Goal: Task Accomplishment & Management: Use online tool/utility

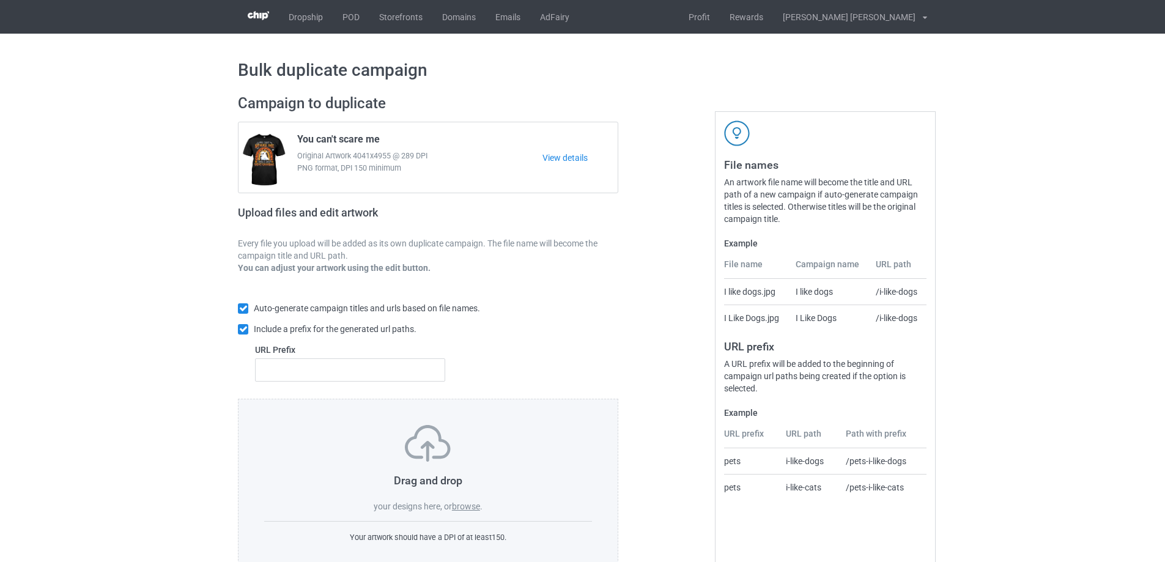
click at [468, 513] on div "Drag and drop your designs here, or browse ." at bounding box center [428, 468] width 328 height 87
click at [467, 510] on label "browse" at bounding box center [466, 507] width 28 height 10
click at [0, 0] on input "browse" at bounding box center [0, 0] width 0 height 0
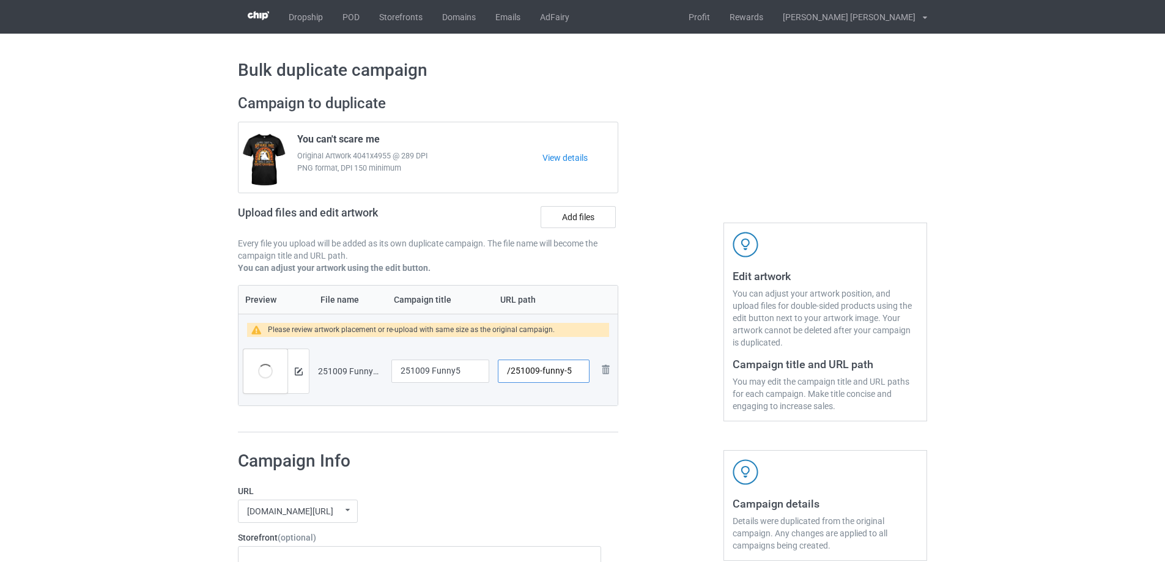
drag, startPoint x: 542, startPoint y: 373, endPoint x: 564, endPoint y: 375, distance: 22.1
click at [564, 375] on input "/251009-funny-5" at bounding box center [544, 371] width 92 height 23
type input "/251009-5"
drag, startPoint x: 420, startPoint y: 370, endPoint x: 384, endPoint y: 370, distance: 36.7
click at [384, 370] on tr "Preview and edit artwork 251009 Funny5.png 251009 Funny5 /251009-5 Remove file" at bounding box center [428, 371] width 379 height 69
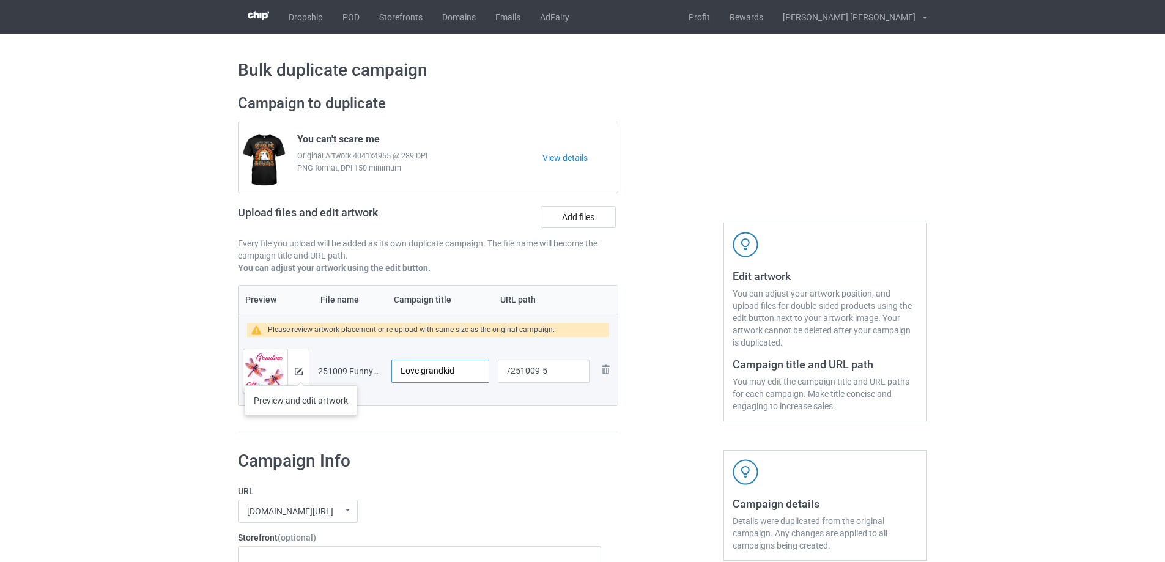
type input "Love grandkid"
click at [299, 372] on img at bounding box center [299, 372] width 8 height 8
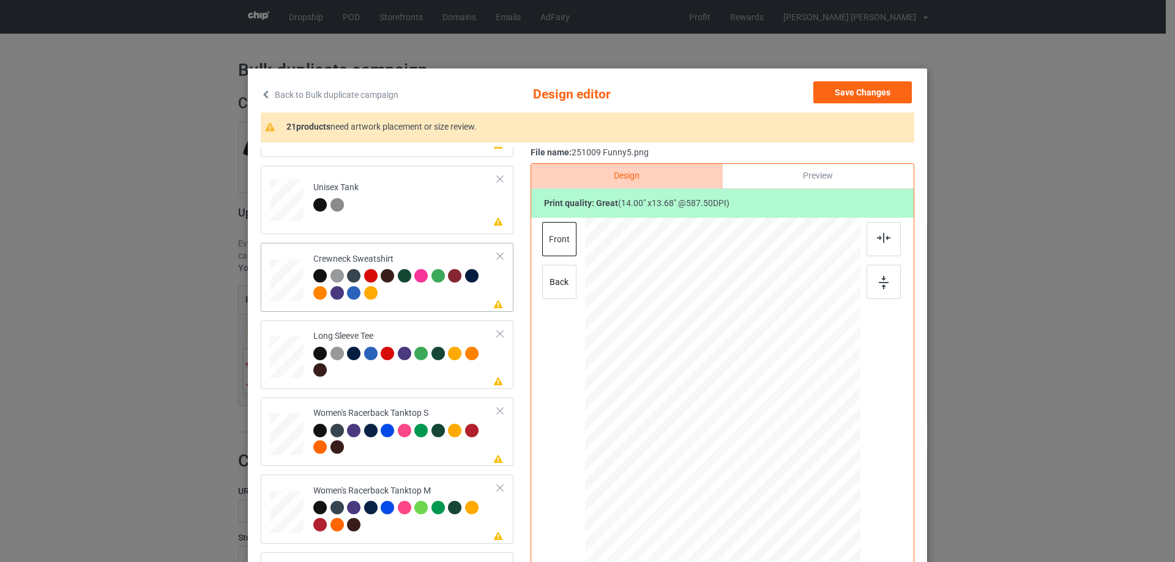
scroll to position [551, 0]
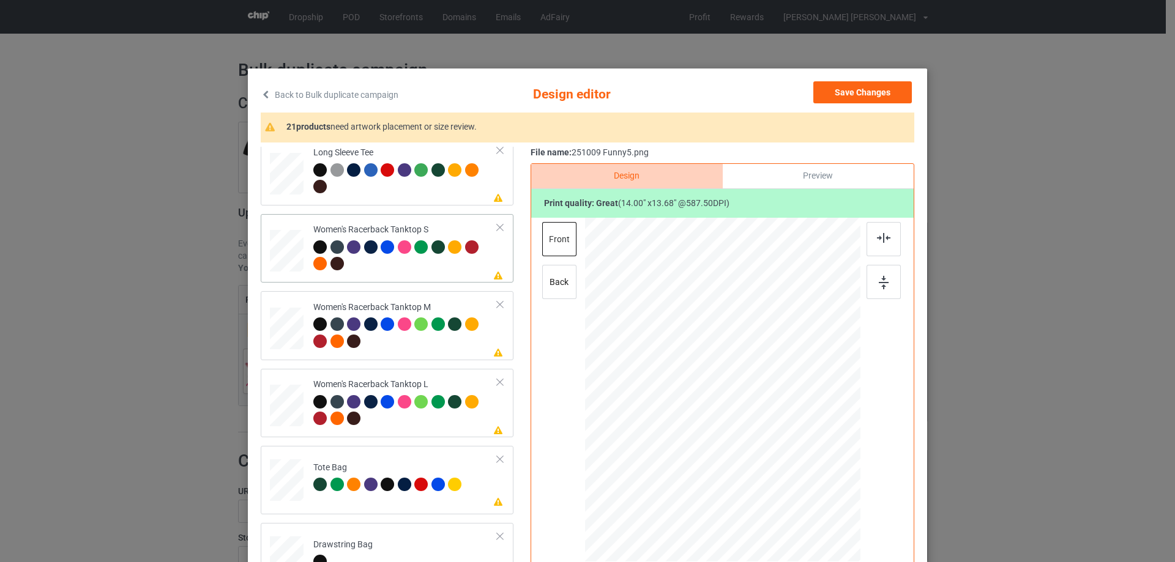
click at [289, 258] on div at bounding box center [286, 251] width 33 height 42
drag, startPoint x: 801, startPoint y: 471, endPoint x: 798, endPoint y: 460, distance: 11.4
click at [798, 460] on div at bounding box center [723, 390] width 268 height 344
drag, startPoint x: 754, startPoint y: 419, endPoint x: 754, endPoint y: 425, distance: 6.1
click at [754, 425] on div at bounding box center [722, 396] width 147 height 144
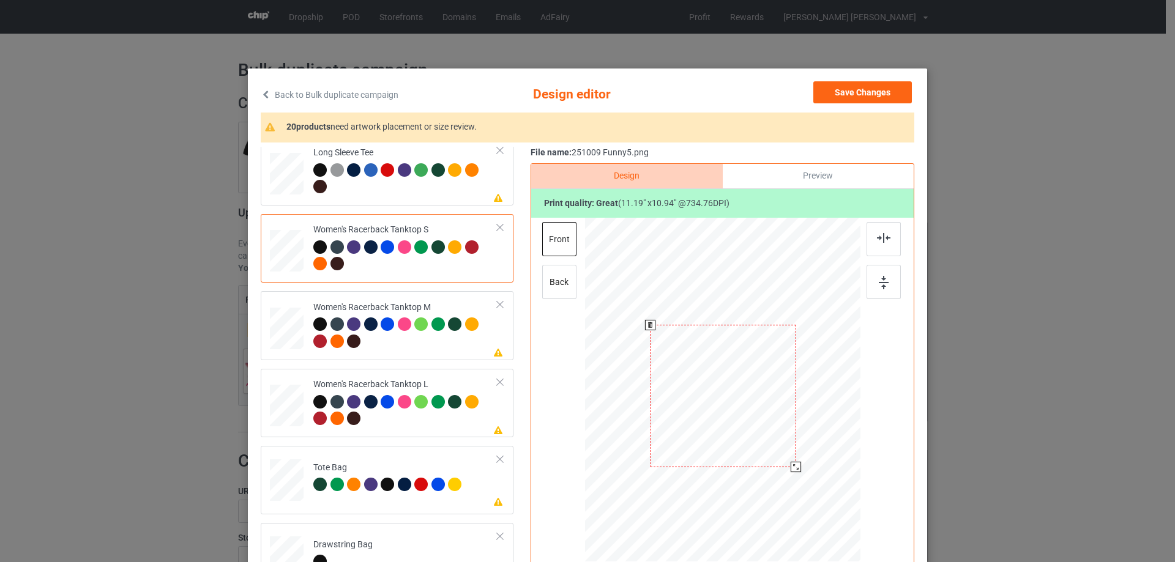
click at [793, 465] on div at bounding box center [795, 467] width 10 height 10
click at [877, 240] on img at bounding box center [883, 238] width 13 height 10
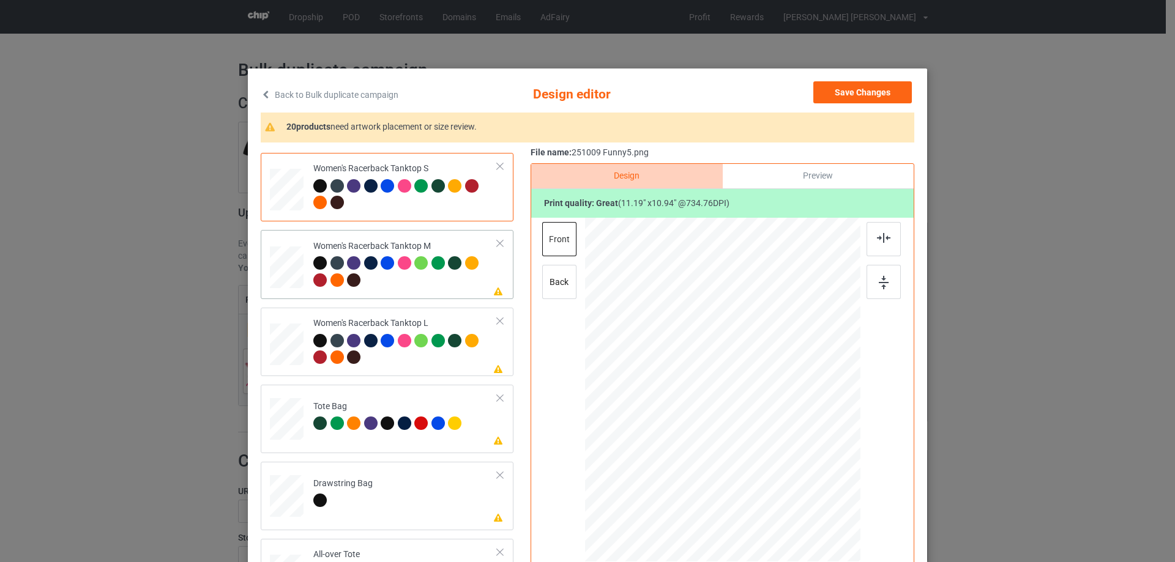
click at [284, 258] on div at bounding box center [287, 268] width 34 height 42
drag, startPoint x: 798, startPoint y: 471, endPoint x: 788, endPoint y: 448, distance: 24.9
click at [788, 448] on div at bounding box center [722, 390] width 275 height 344
click at [877, 243] on img at bounding box center [883, 238] width 13 height 10
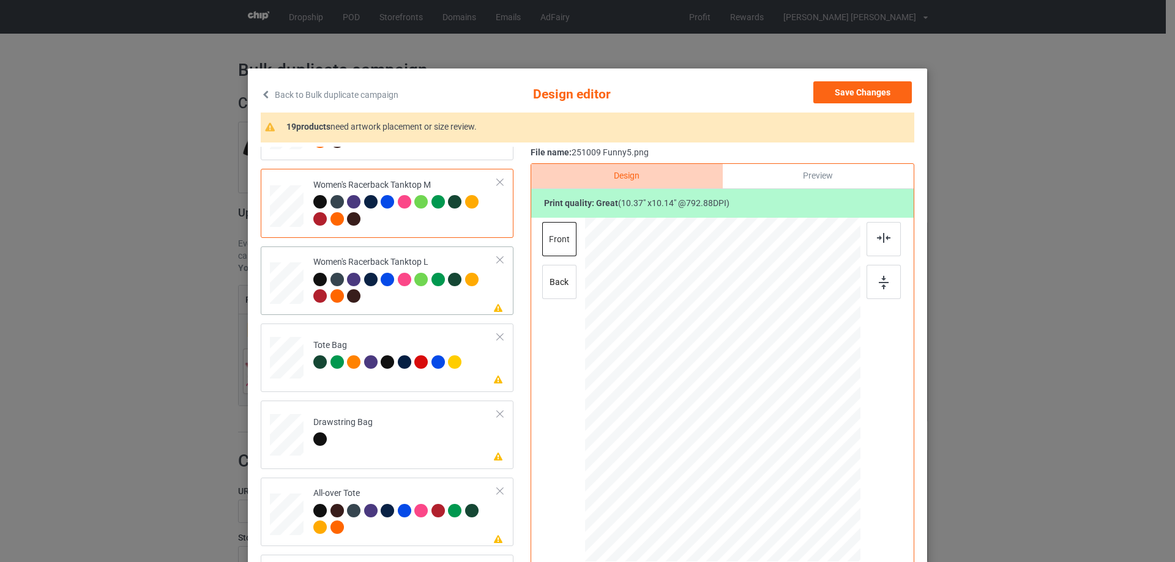
click at [284, 283] on div at bounding box center [287, 284] width 34 height 40
drag, startPoint x: 801, startPoint y: 471, endPoint x: 790, endPoint y: 439, distance: 34.4
click at [790, 439] on div at bounding box center [722, 390] width 275 height 329
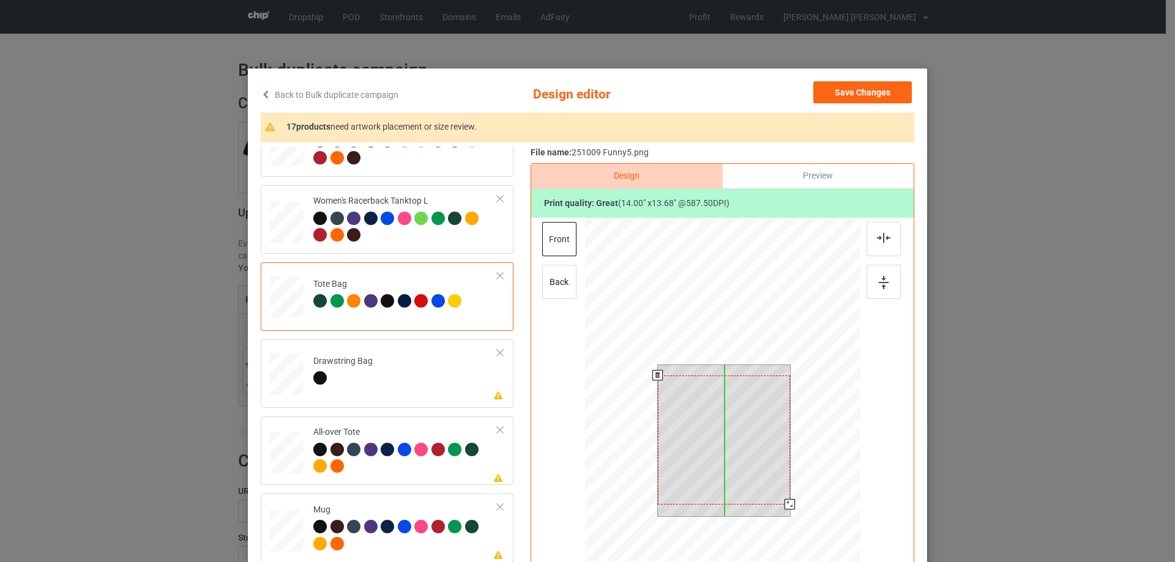
drag, startPoint x: 738, startPoint y: 423, endPoint x: 738, endPoint y: 434, distance: 10.4
click at [738, 434] on div at bounding box center [724, 440] width 132 height 129
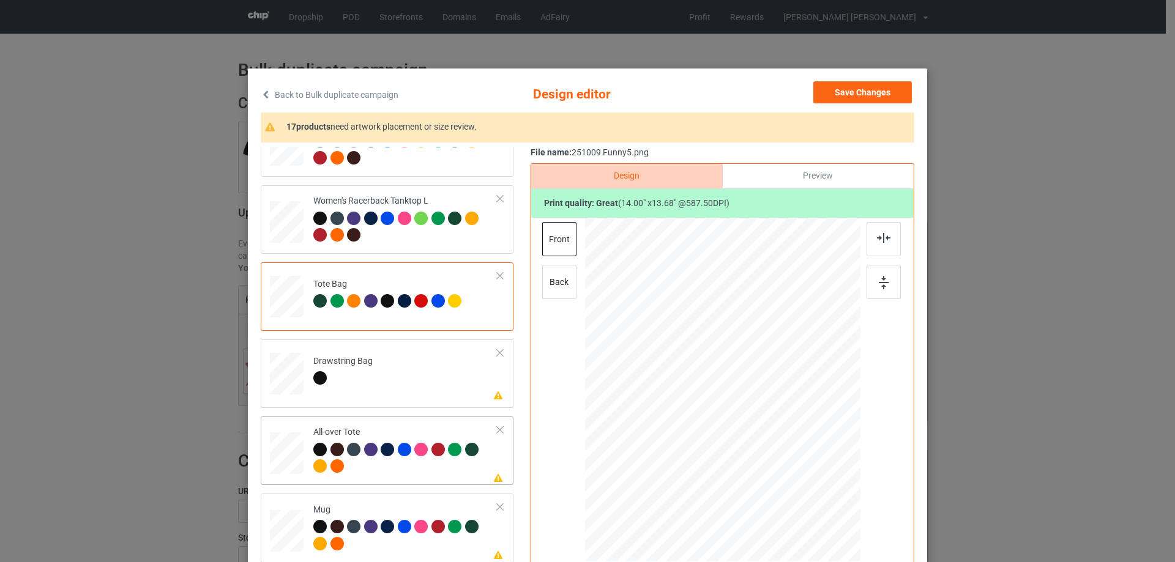
scroll to position [795, 0]
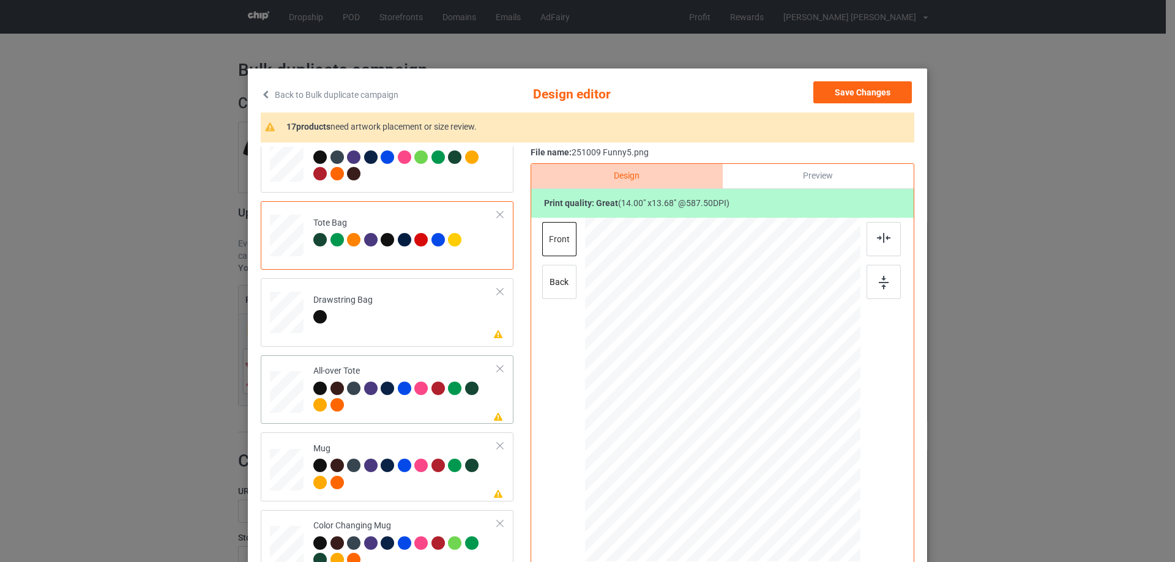
click at [292, 388] on div at bounding box center [287, 393] width 34 height 34
drag, startPoint x: 799, startPoint y: 472, endPoint x: 816, endPoint y: 489, distance: 24.7
click at [817, 489] on div at bounding box center [822, 488] width 10 height 10
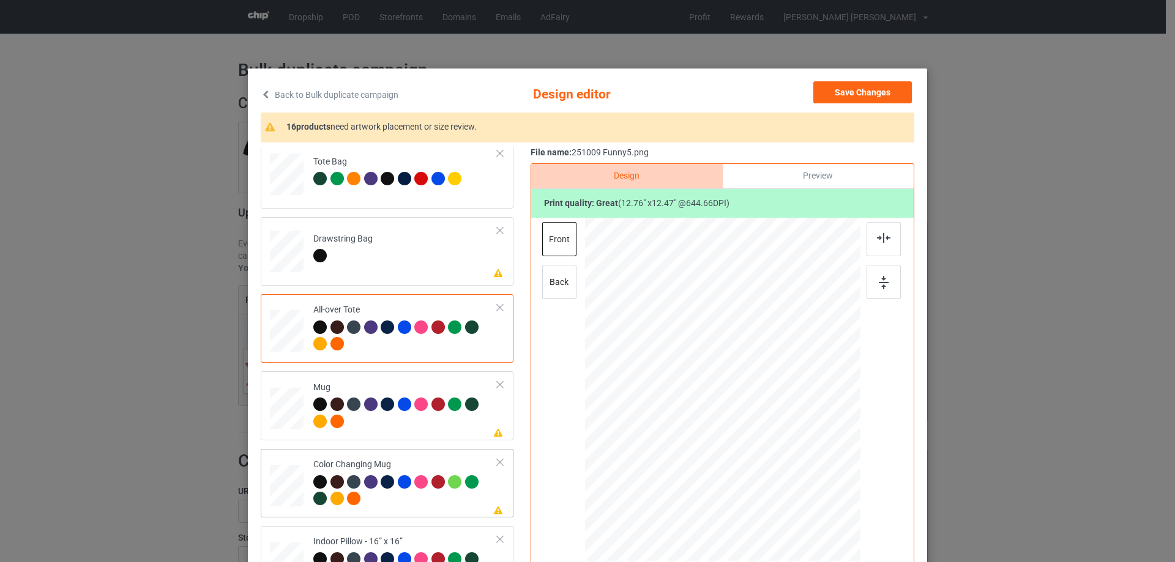
scroll to position [979, 0]
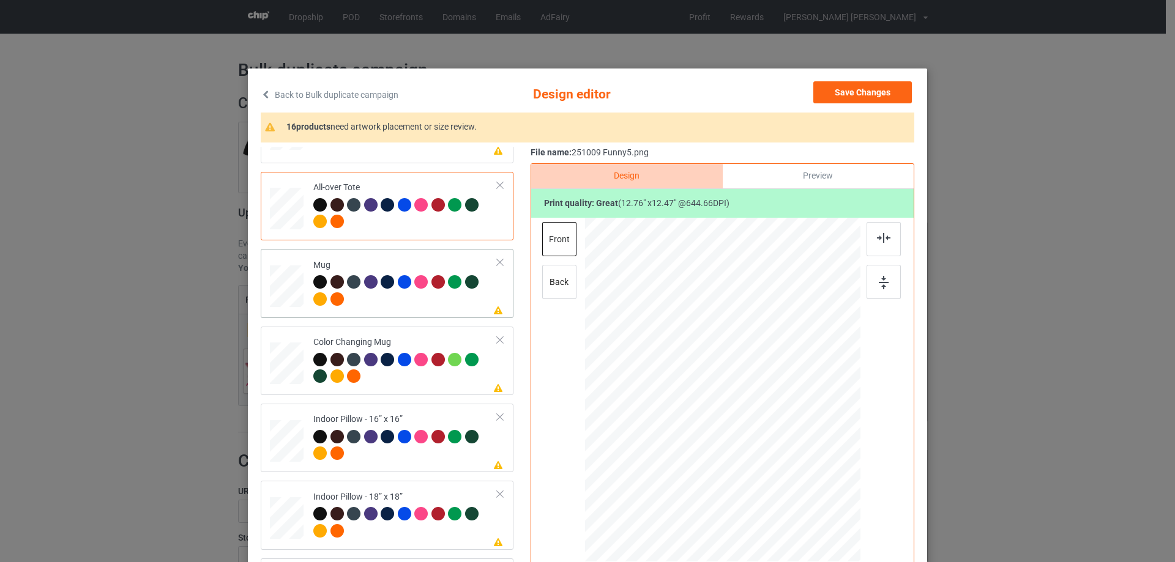
click at [287, 284] on div at bounding box center [287, 287] width 34 height 14
drag, startPoint x: 801, startPoint y: 471, endPoint x: 770, endPoint y: 433, distance: 49.5
click at [770, 433] on div at bounding box center [770, 436] width 10 height 10
drag, startPoint x: 790, startPoint y: 418, endPoint x: 823, endPoint y: 396, distance: 40.2
click at [803, 414] on div at bounding box center [798, 389] width 95 height 93
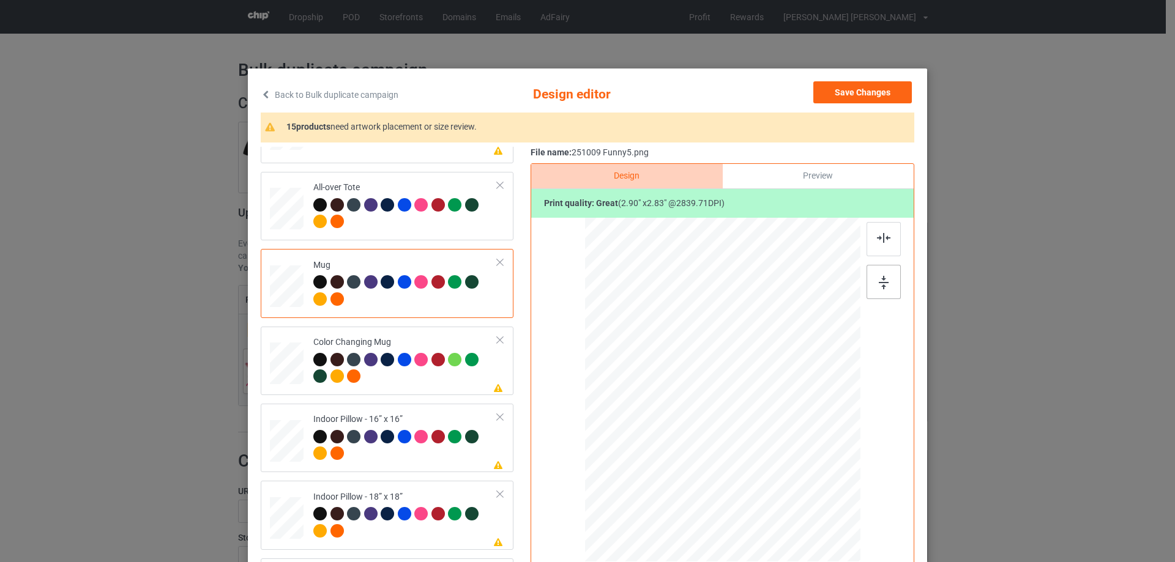
click at [890, 273] on div at bounding box center [883, 282] width 34 height 34
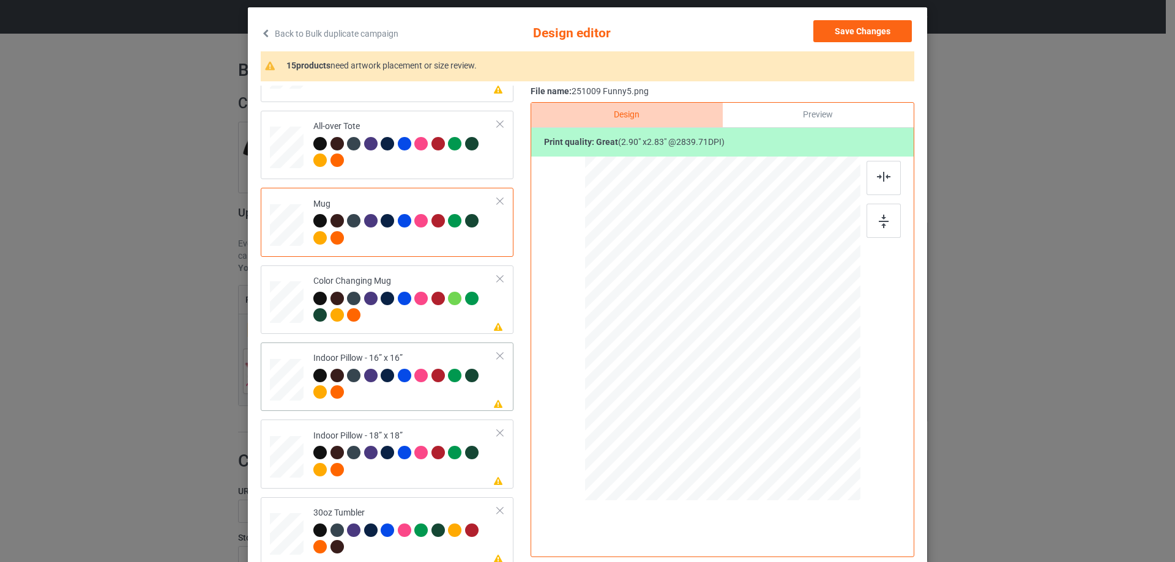
click at [286, 376] on div at bounding box center [287, 380] width 34 height 34
drag, startPoint x: 803, startPoint y: 409, endPoint x: 815, endPoint y: 423, distance: 19.5
click at [815, 423] on div at bounding box center [818, 423] width 10 height 10
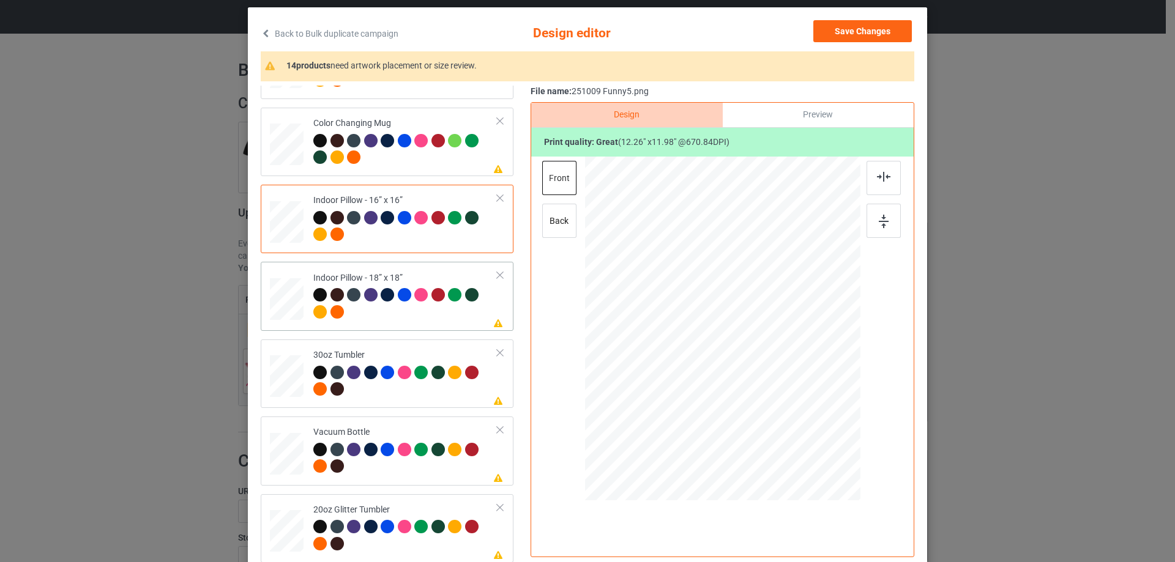
click at [283, 303] on div at bounding box center [287, 300] width 34 height 34
drag, startPoint x: 804, startPoint y: 410, endPoint x: 823, endPoint y: 423, distance: 23.4
click at [823, 423] on div at bounding box center [722, 328] width 275 height 274
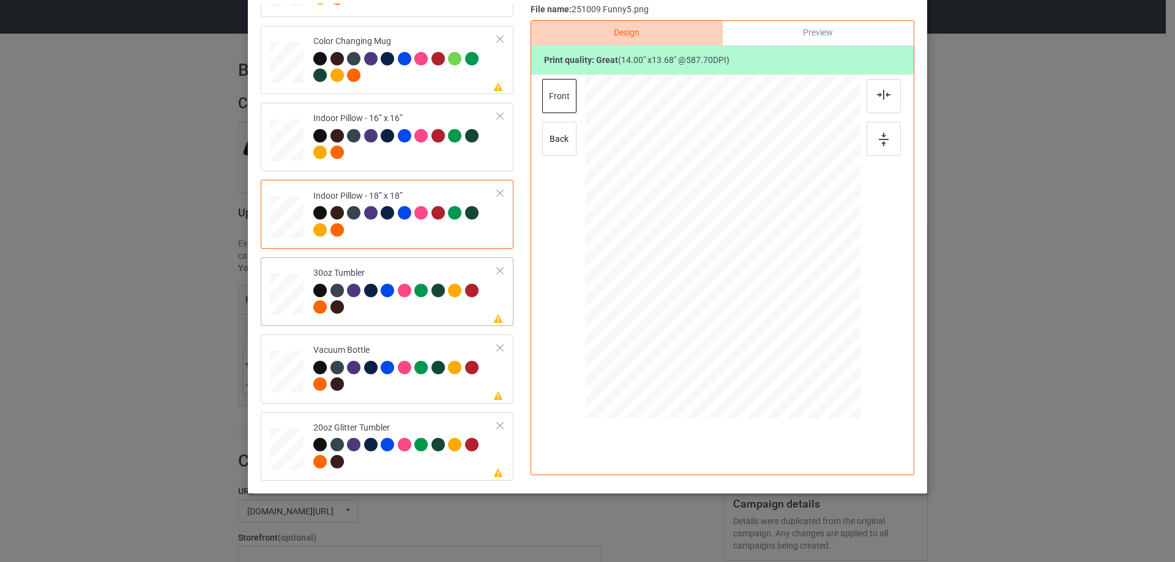
click at [283, 295] on div at bounding box center [286, 295] width 32 height 18
drag, startPoint x: 799, startPoint y: 326, endPoint x: 769, endPoint y: 295, distance: 42.8
click at [769, 295] on div at bounding box center [772, 296] width 10 height 10
drag, startPoint x: 691, startPoint y: 274, endPoint x: 675, endPoint y: 270, distance: 15.7
click at [675, 270] on div at bounding box center [659, 246] width 100 height 97
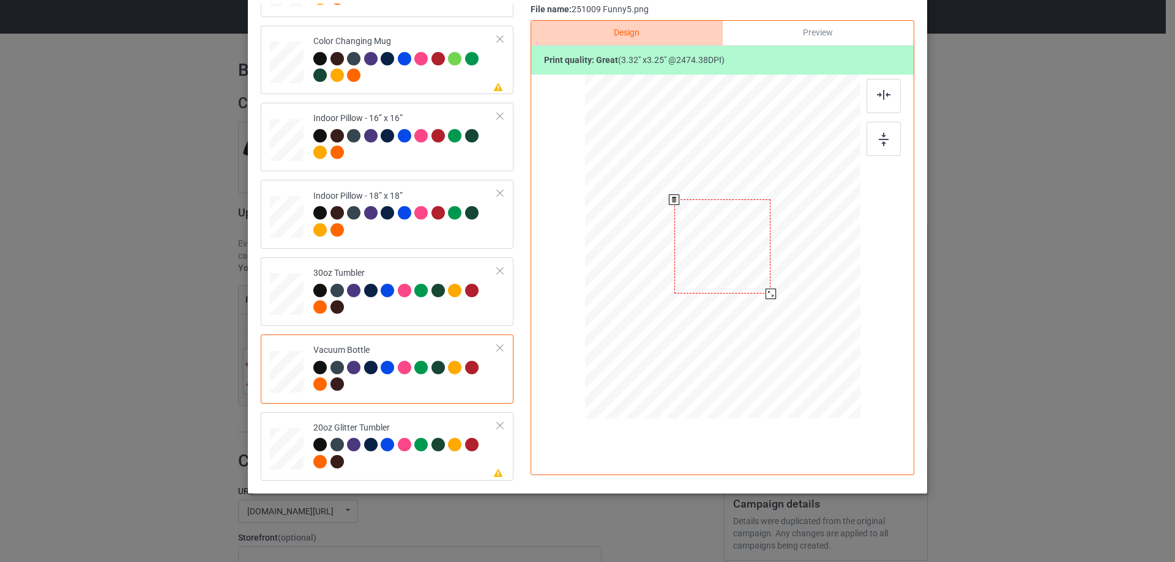
drag, startPoint x: 796, startPoint y: 324, endPoint x: 767, endPoint y: 290, distance: 44.7
click at [767, 290] on div at bounding box center [770, 294] width 10 height 10
drag, startPoint x: 740, startPoint y: 258, endPoint x: 677, endPoint y: 256, distance: 63.0
click at [677, 256] on div at bounding box center [659, 245] width 94 height 92
click at [287, 447] on div at bounding box center [287, 449] width 32 height 27
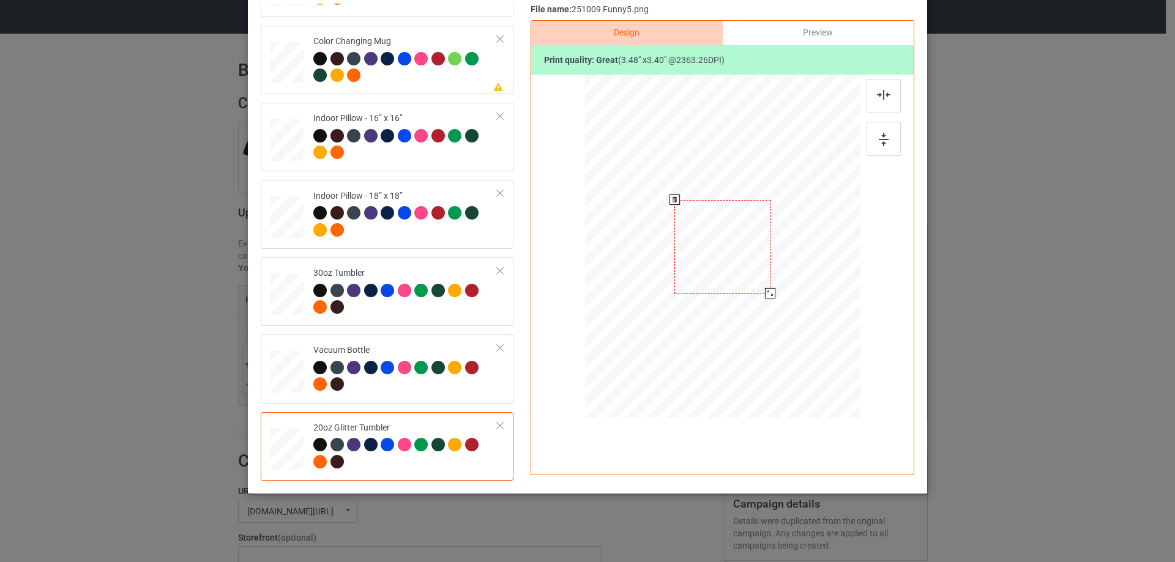
drag, startPoint x: 796, startPoint y: 324, endPoint x: 768, endPoint y: 292, distance: 42.5
click at [768, 292] on div at bounding box center [770, 293] width 10 height 10
drag, startPoint x: 749, startPoint y: 280, endPoint x: 688, endPoint y: 243, distance: 71.3
click at [688, 243] on div at bounding box center [660, 210] width 95 height 94
drag, startPoint x: 704, startPoint y: 258, endPoint x: 706, endPoint y: 267, distance: 9.5
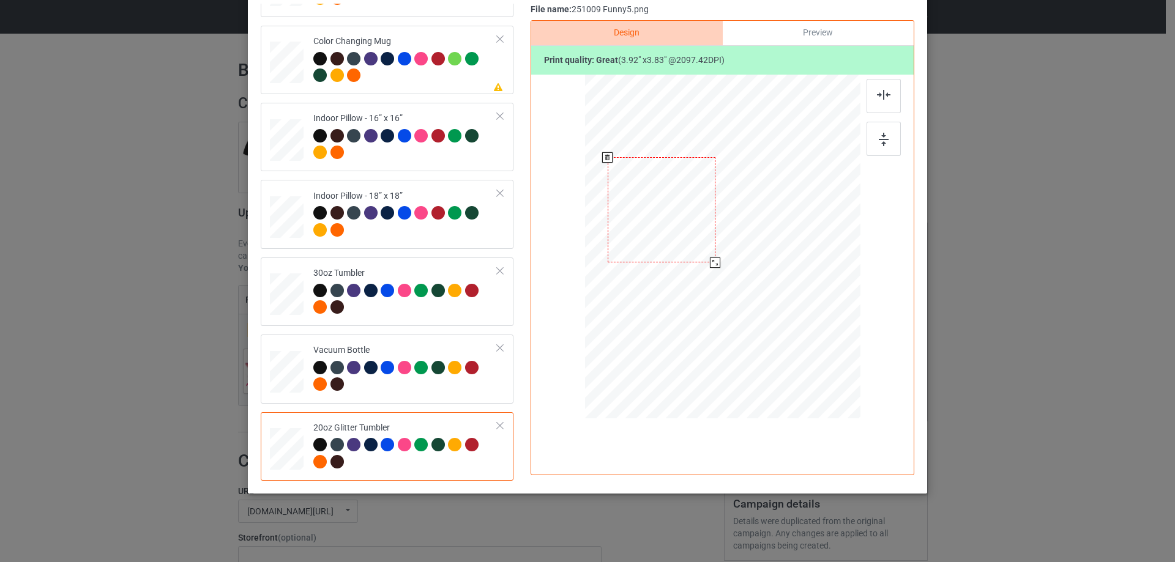
click at [710, 267] on div at bounding box center [715, 263] width 10 height 10
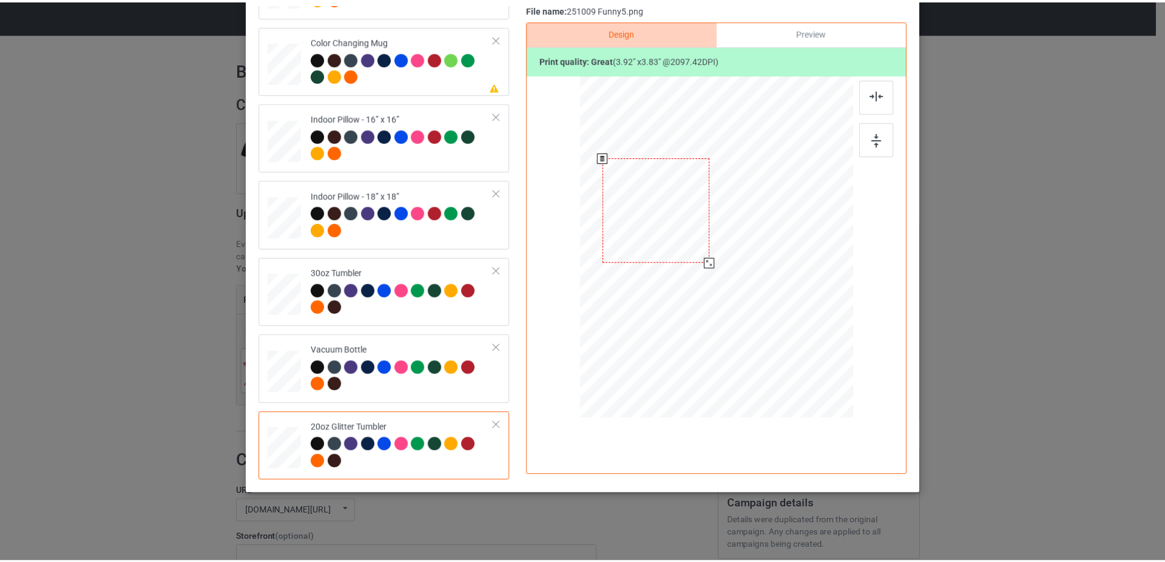
scroll to position [0, 0]
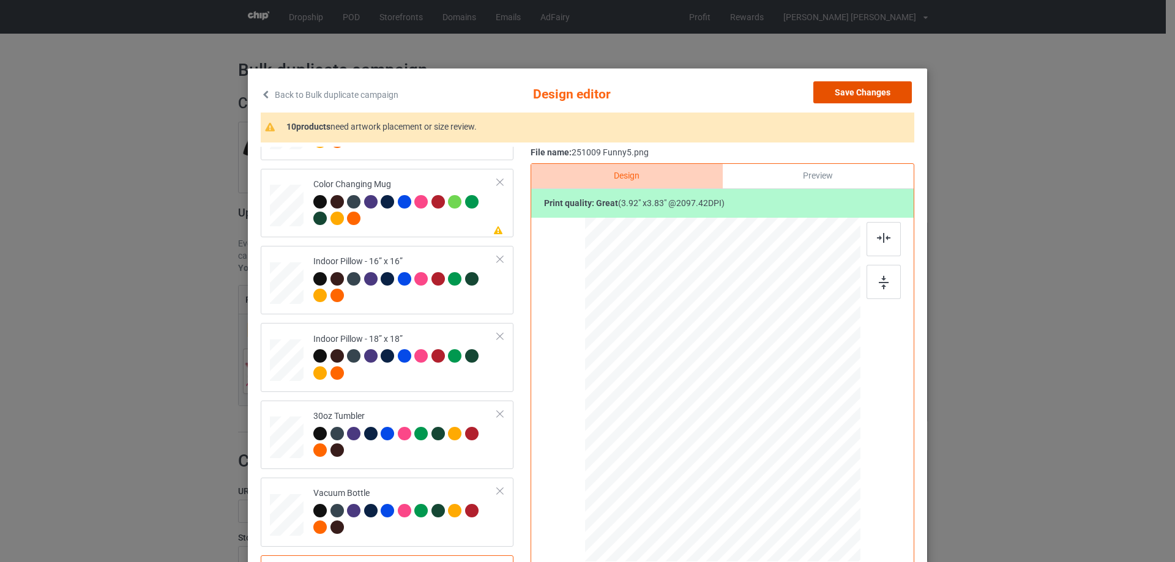
click at [852, 85] on button "Save Changes" at bounding box center [862, 92] width 98 height 22
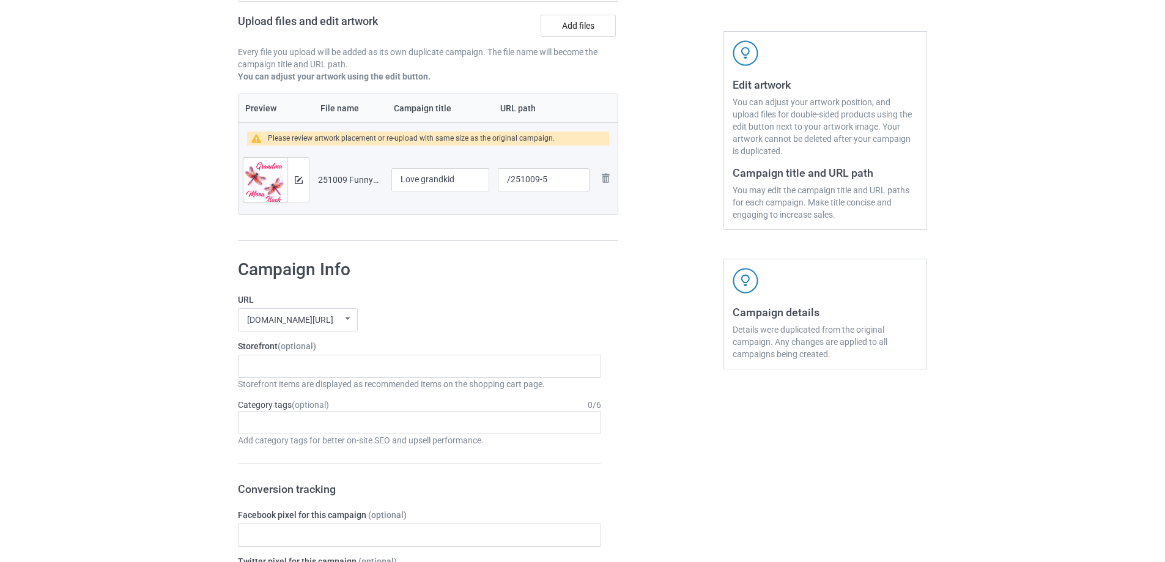
scroll to position [1019, 0]
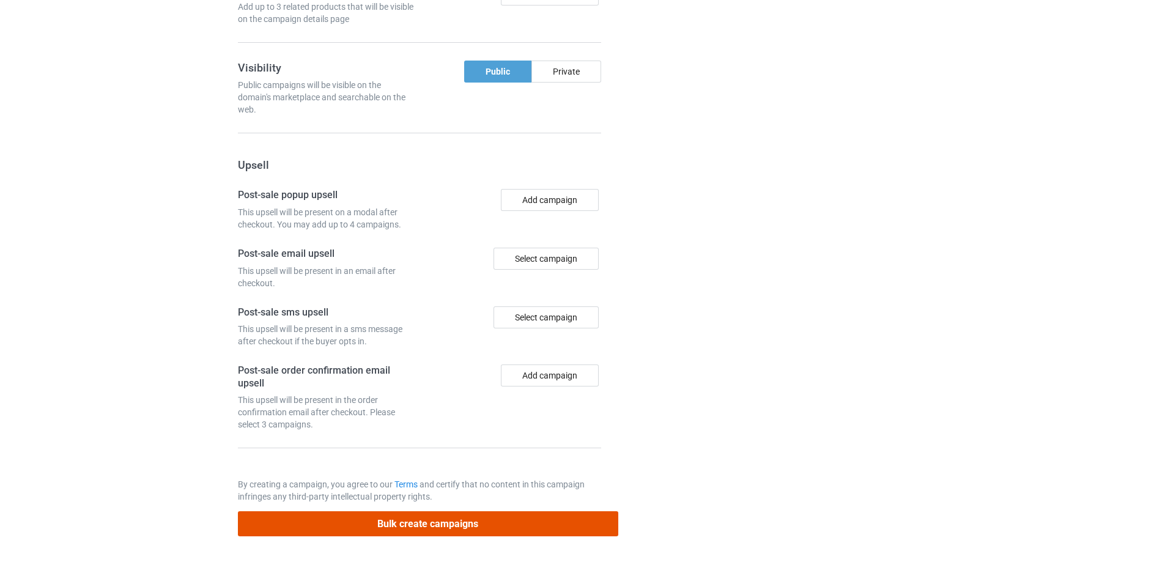
click at [445, 526] on button "Bulk create campaigns" at bounding box center [428, 523] width 381 height 25
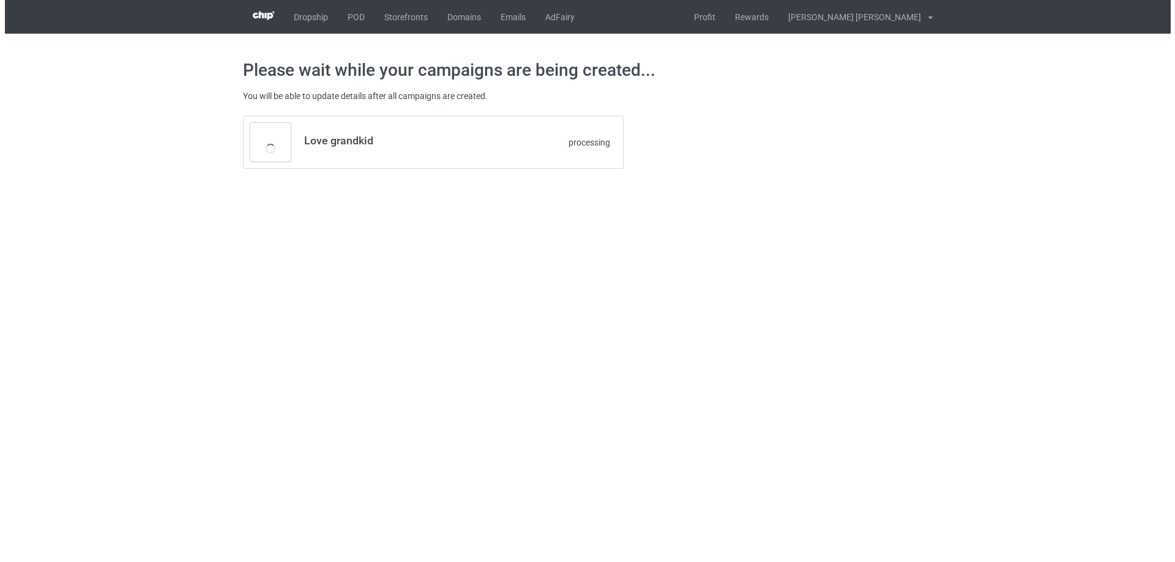
scroll to position [0, 0]
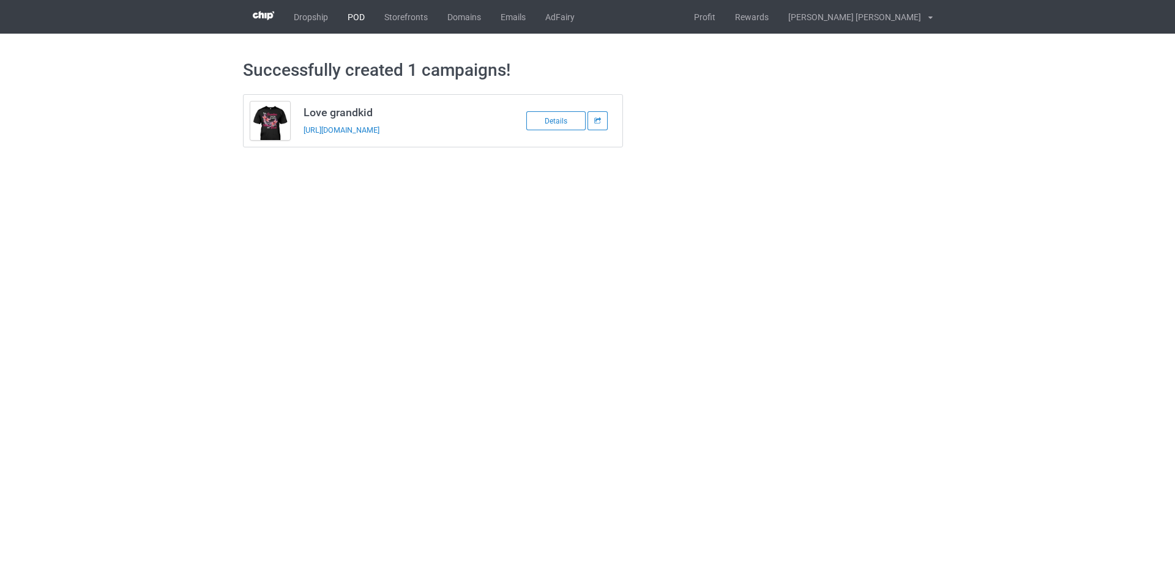
click at [357, 17] on link "POD" at bounding box center [356, 17] width 37 height 34
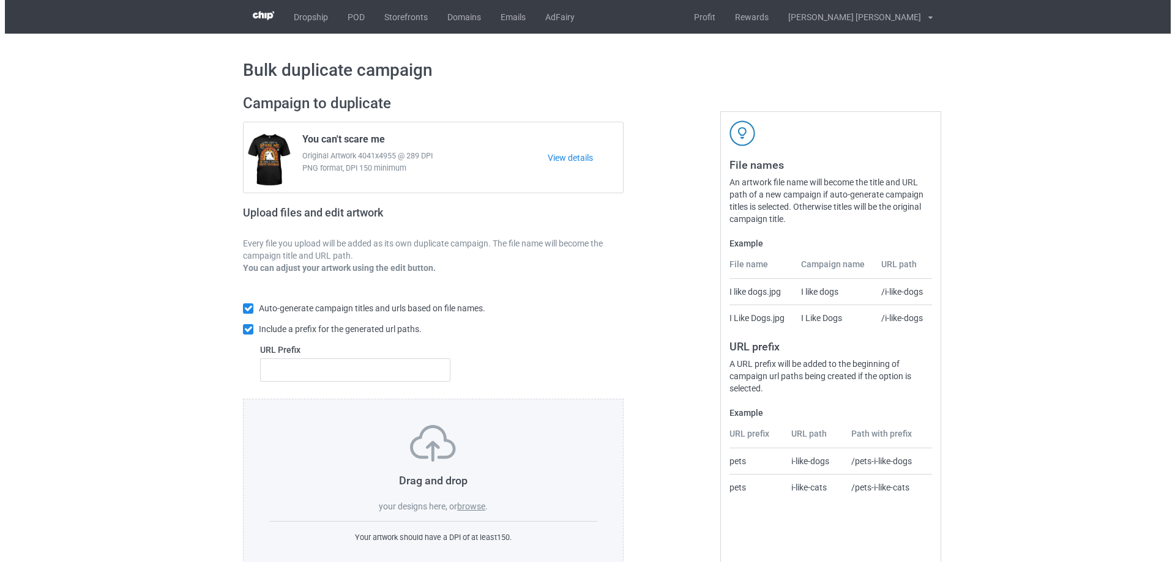
scroll to position [34, 0]
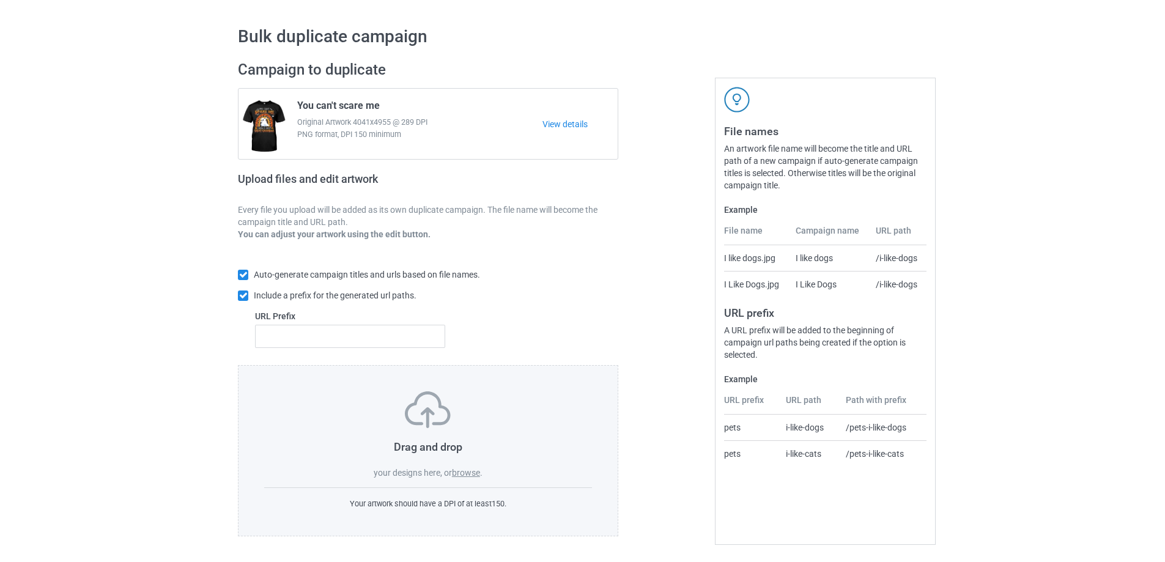
click at [466, 476] on label "browse" at bounding box center [466, 473] width 28 height 10
click at [0, 0] on input "browse" at bounding box center [0, 0] width 0 height 0
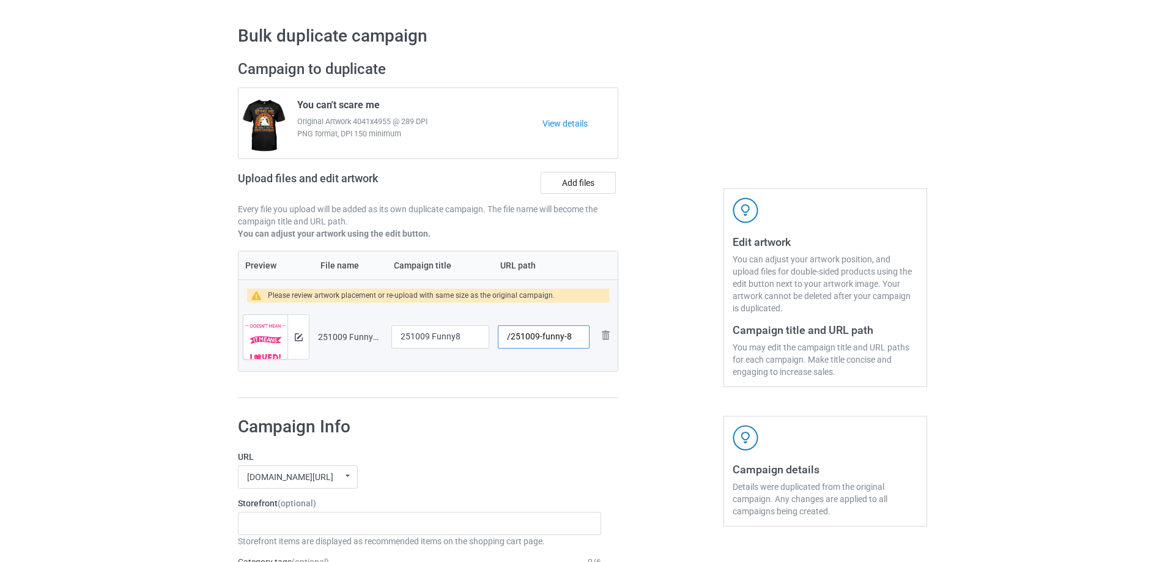
drag, startPoint x: 565, startPoint y: 339, endPoint x: 540, endPoint y: 338, distance: 25.1
click at [540, 338] on input "/251009-funny-8" at bounding box center [544, 336] width 92 height 23
type input "/251009-8"
drag, startPoint x: 466, startPoint y: 339, endPoint x: 313, endPoint y: 339, distance: 153.6
click at [313, 339] on tr "Preview and edit artwork 251009 Funny8.png 251009 Funny8 /251009-8 Remove file" at bounding box center [428, 337] width 379 height 69
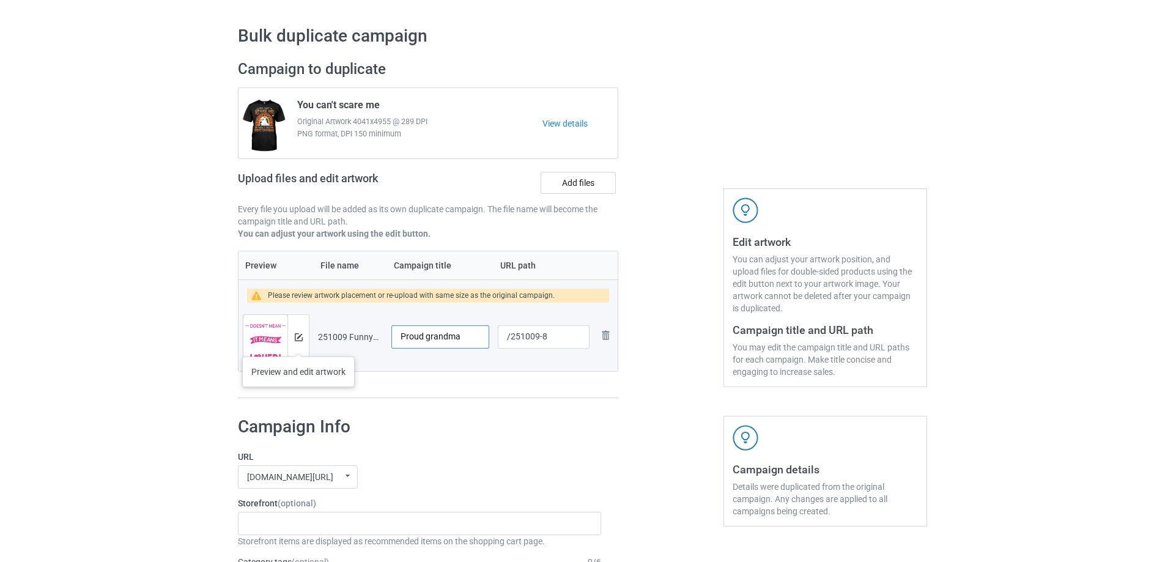
type input "Proud grandma"
click at [295, 338] on img at bounding box center [299, 337] width 8 height 8
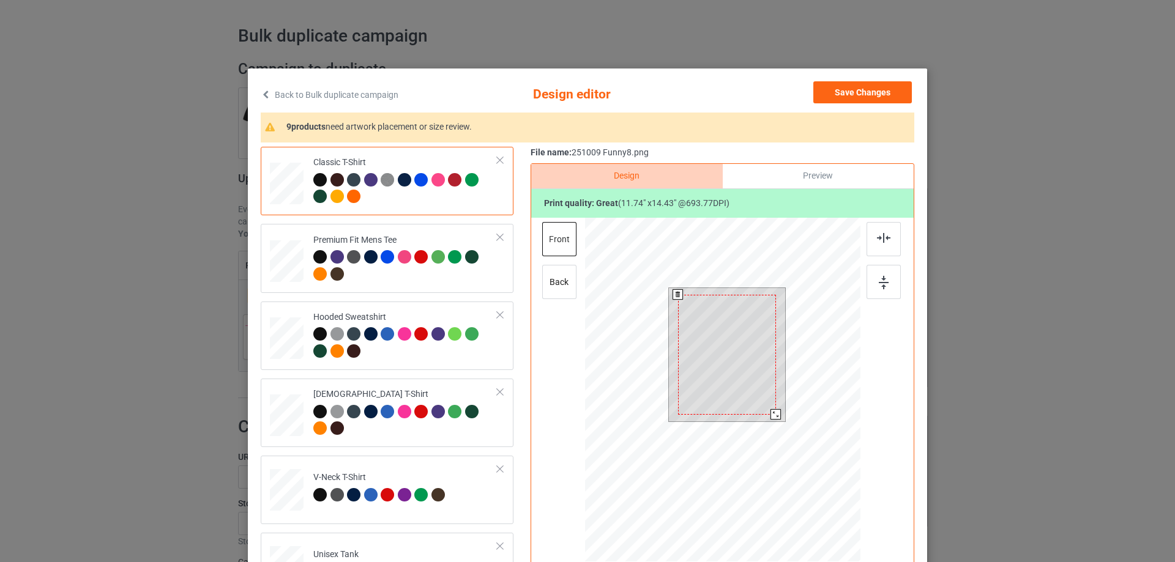
drag, startPoint x: 778, startPoint y: 421, endPoint x: 776, endPoint y: 412, distance: 9.5
click at [776, 412] on div at bounding box center [775, 414] width 10 height 10
click at [757, 390] on div at bounding box center [730, 348] width 98 height 120
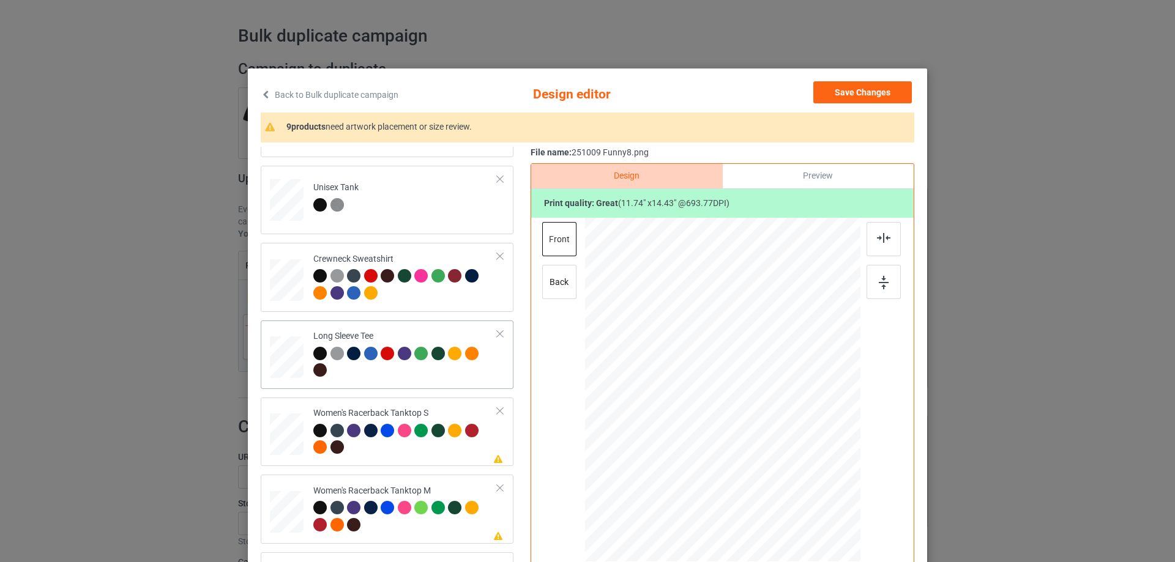
scroll to position [551, 0]
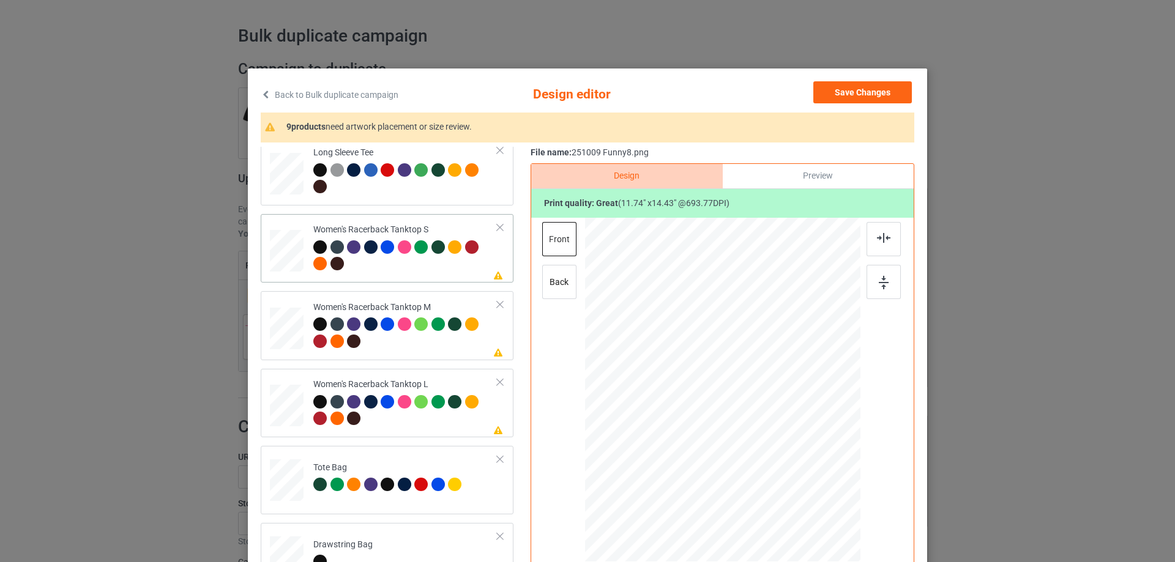
click at [283, 243] on div at bounding box center [286, 251] width 33 height 42
drag, startPoint x: 800, startPoint y: 488, endPoint x: 786, endPoint y: 461, distance: 30.6
click at [786, 461] on div at bounding box center [723, 390] width 268 height 344
drag, startPoint x: 760, startPoint y: 437, endPoint x: 760, endPoint y: 451, distance: 14.1
click at [760, 451] on div at bounding box center [723, 404] width 124 height 152
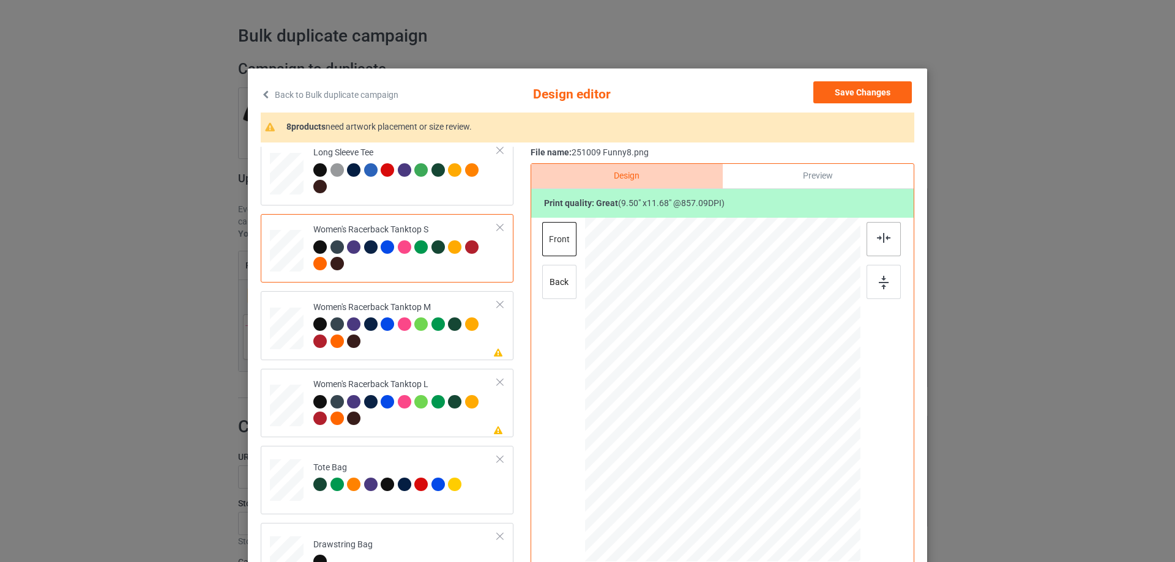
click at [882, 242] on img at bounding box center [883, 238] width 13 height 10
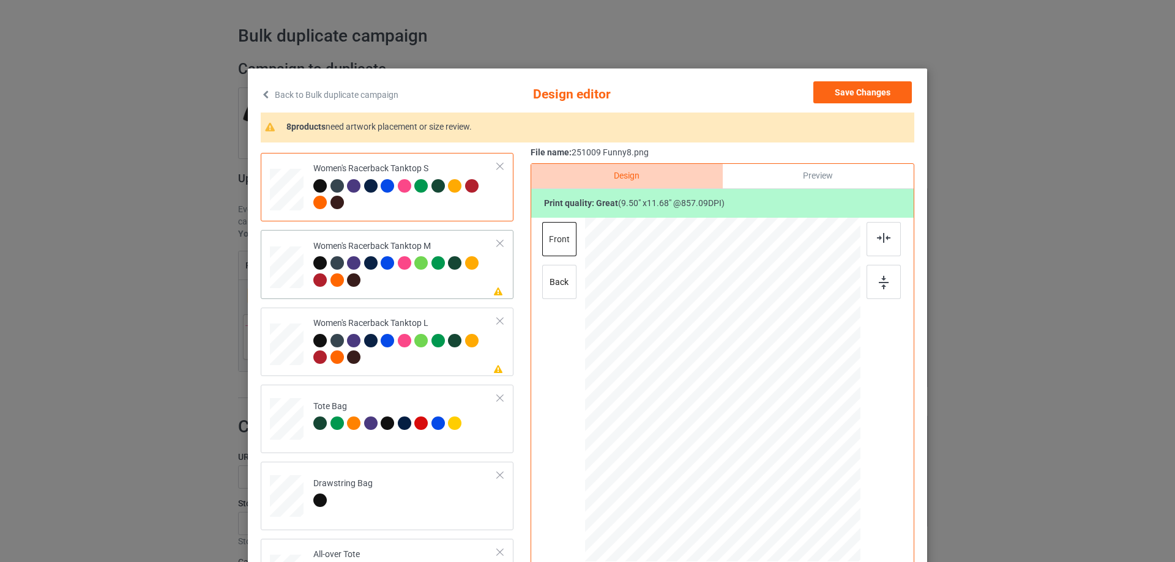
click at [282, 268] on div at bounding box center [287, 268] width 34 height 42
drag, startPoint x: 801, startPoint y: 492, endPoint x: 787, endPoint y: 458, distance: 37.6
click at [789, 460] on div at bounding box center [722, 390] width 275 height 344
click at [761, 444] on div at bounding box center [720, 405] width 124 height 152
click at [874, 246] on div at bounding box center [883, 239] width 34 height 34
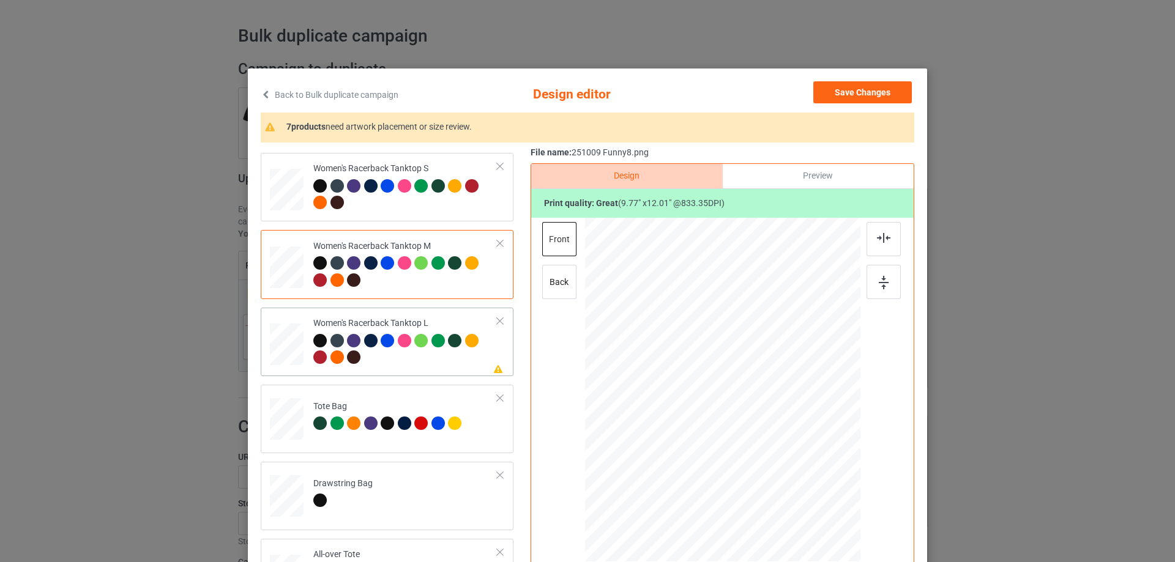
scroll to position [673, 0]
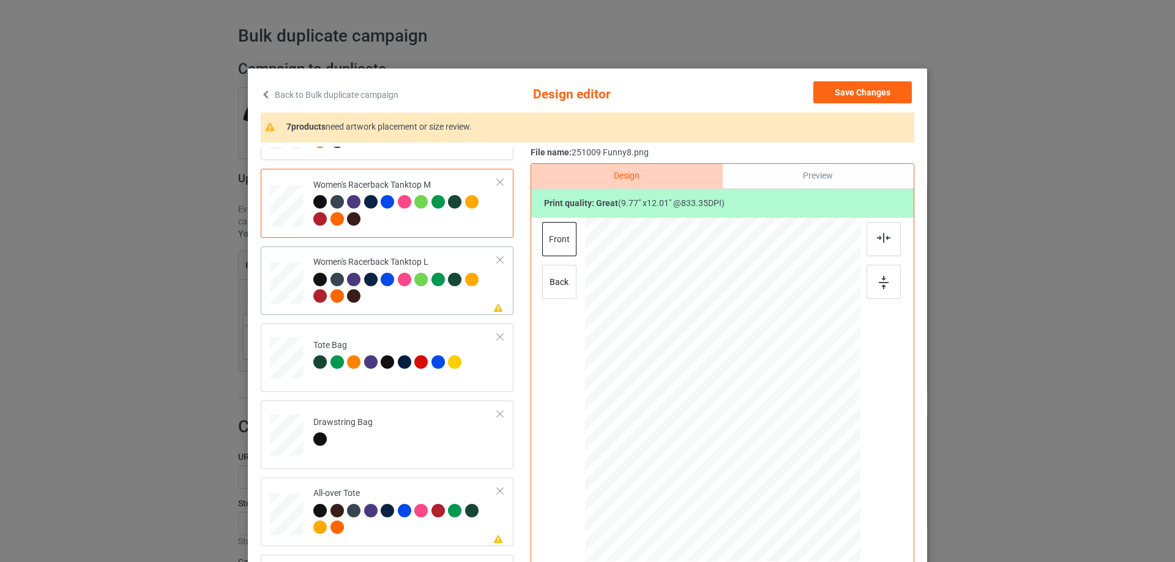
click at [291, 291] on div at bounding box center [287, 284] width 34 height 40
drag, startPoint x: 800, startPoint y: 493, endPoint x: 756, endPoint y: 403, distance: 100.7
click at [793, 451] on div at bounding box center [722, 390] width 275 height 329
drag, startPoint x: 756, startPoint y: 403, endPoint x: 757, endPoint y: 418, distance: 15.4
click at [757, 418] on div at bounding box center [724, 405] width 122 height 150
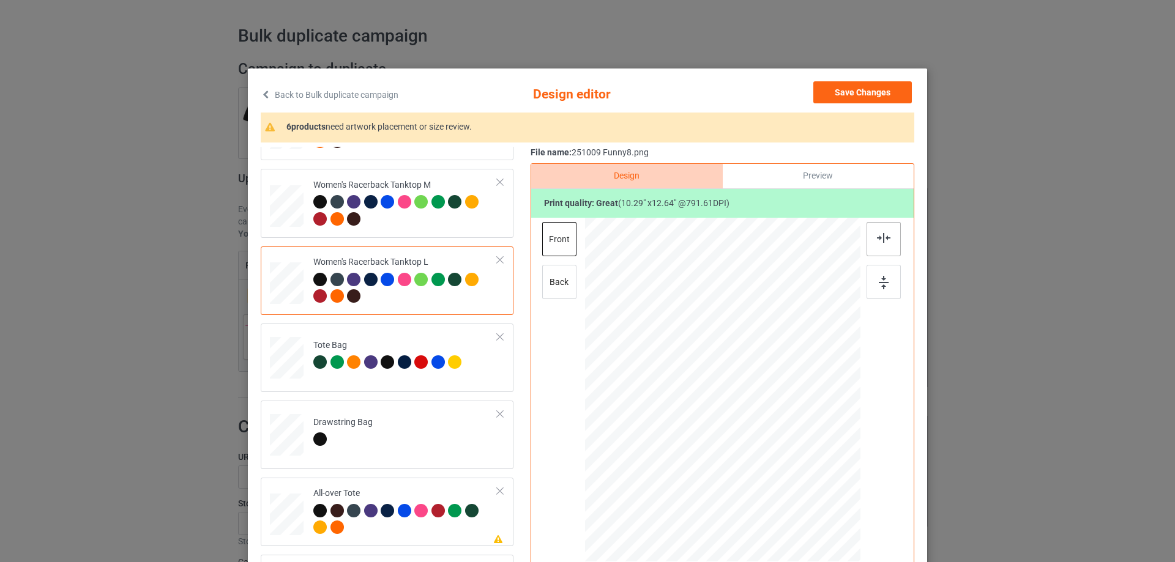
click at [883, 240] on img at bounding box center [883, 238] width 13 height 10
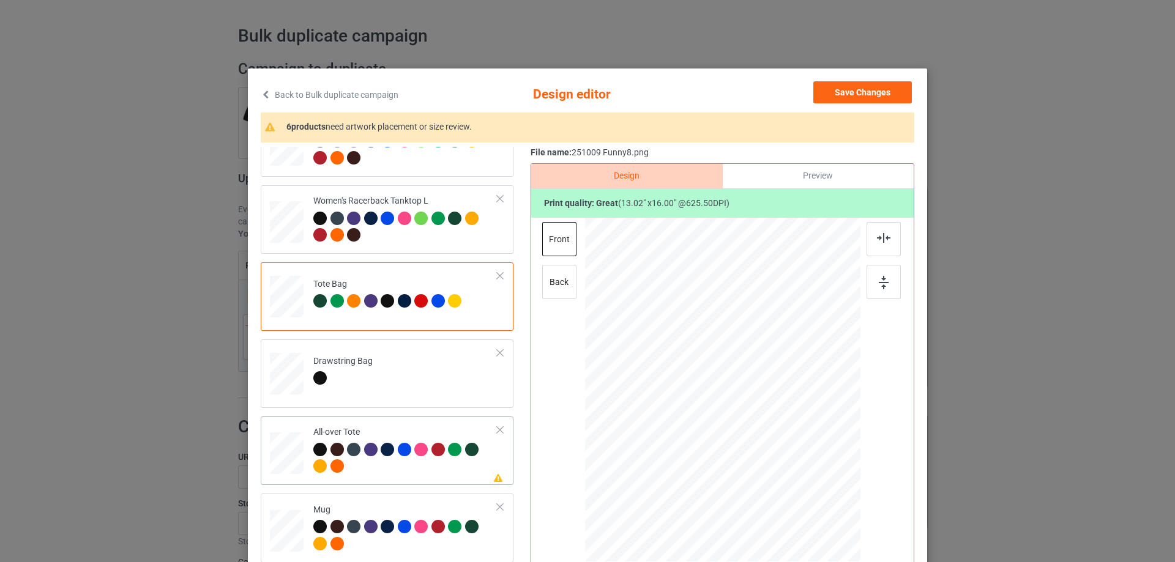
scroll to position [795, 0]
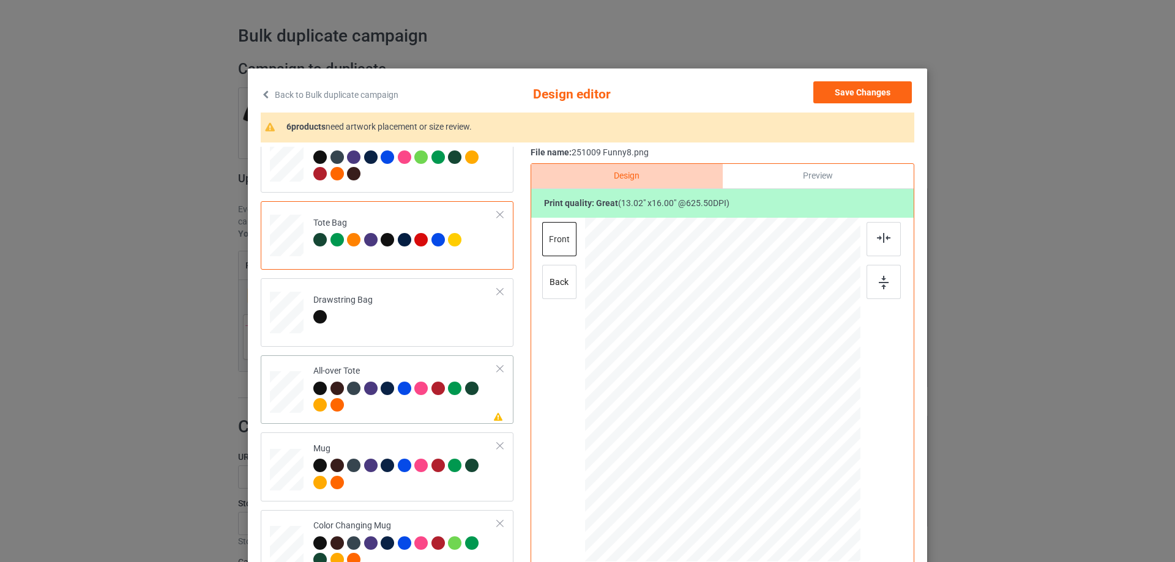
click at [297, 400] on div at bounding box center [287, 393] width 34 height 34
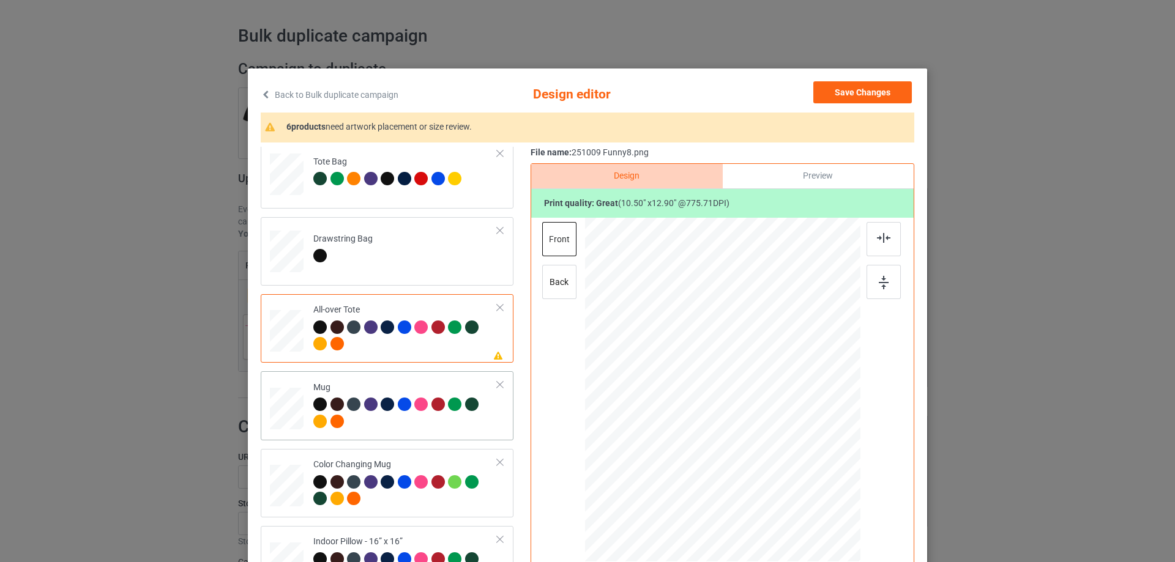
click at [292, 408] on div at bounding box center [287, 409] width 34 height 14
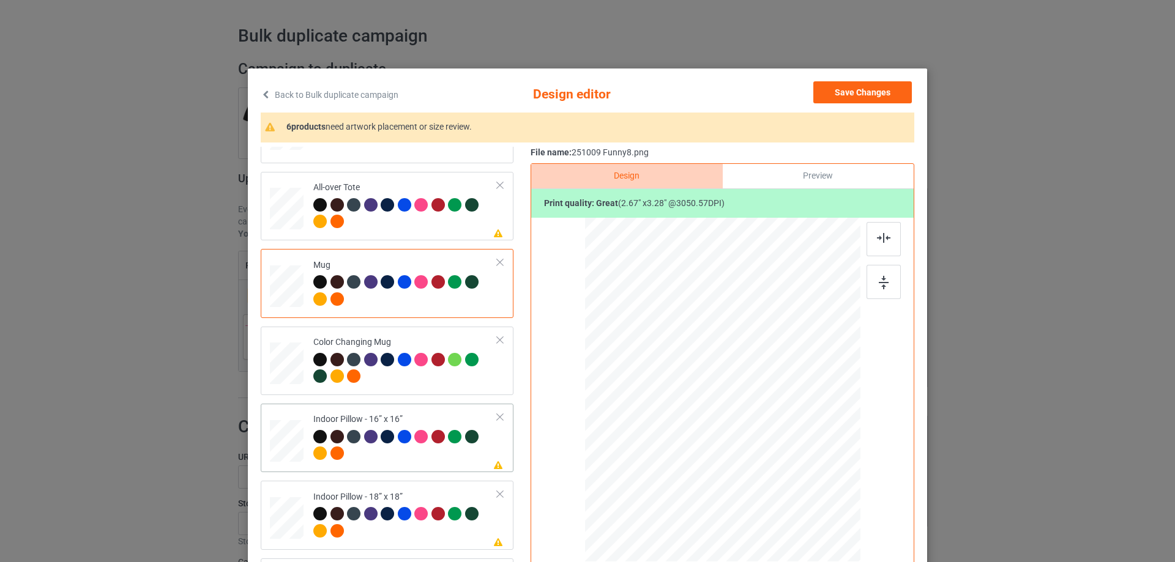
drag, startPoint x: 283, startPoint y: 453, endPoint x: 321, endPoint y: 447, distance: 37.9
click at [284, 453] on div at bounding box center [287, 441] width 34 height 34
drag, startPoint x: 800, startPoint y: 494, endPoint x: 800, endPoint y: 485, distance: 8.6
click at [800, 485] on div at bounding box center [800, 486] width 10 height 10
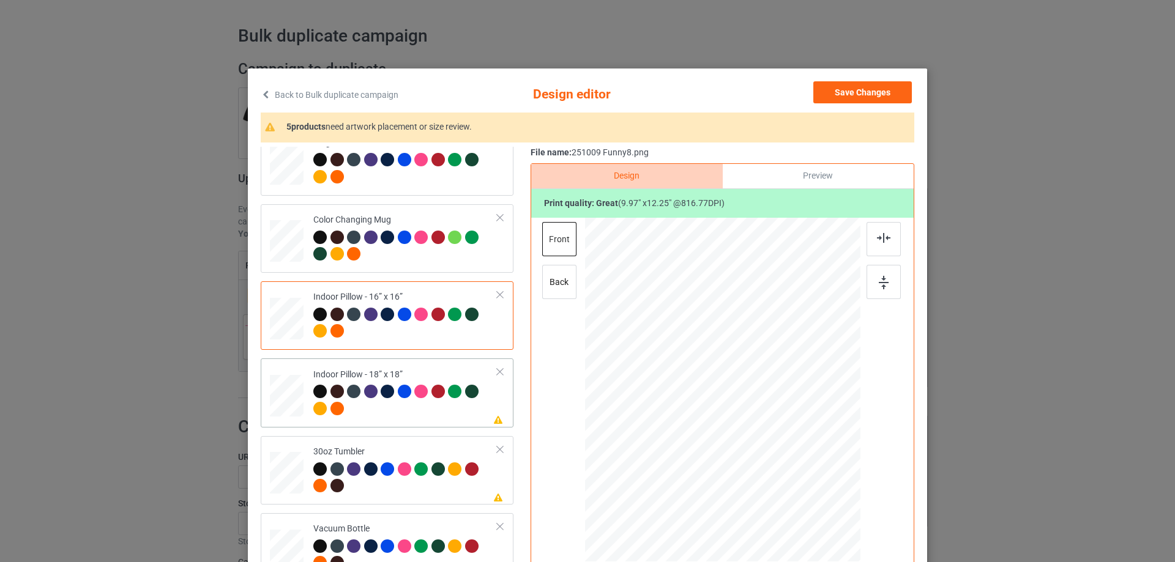
drag, startPoint x: 281, startPoint y: 403, endPoint x: 499, endPoint y: 403, distance: 218.4
click at [281, 403] on div at bounding box center [287, 396] width 34 height 34
click at [798, 481] on div at bounding box center [800, 486] width 10 height 10
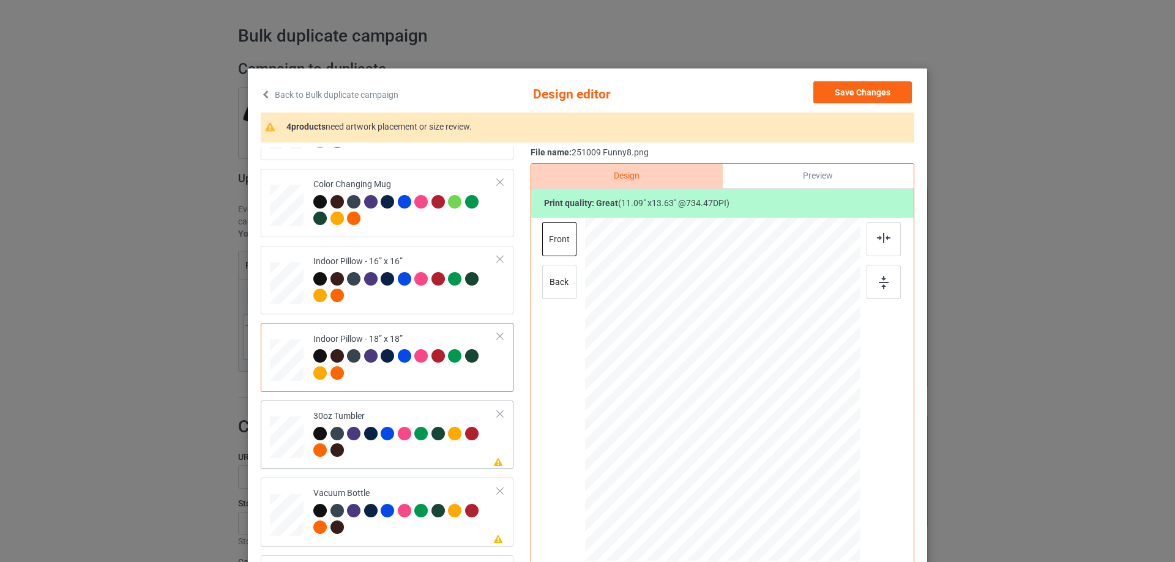
click at [291, 435] on div at bounding box center [286, 438] width 32 height 18
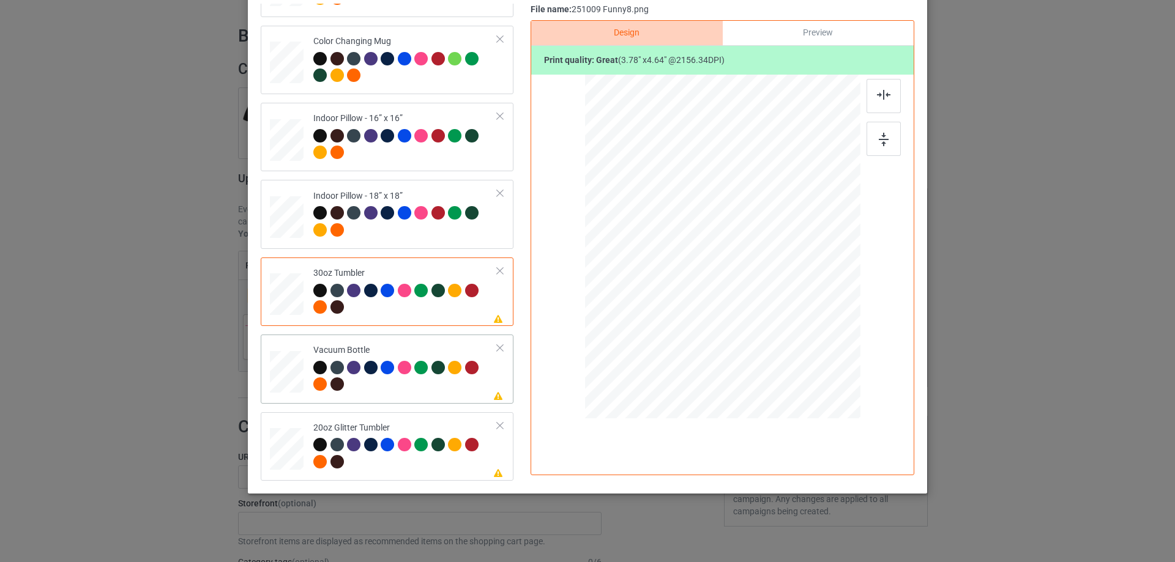
click at [278, 364] on div at bounding box center [286, 371] width 32 height 17
click at [281, 445] on div at bounding box center [287, 449] width 32 height 27
drag, startPoint x: 708, startPoint y: 282, endPoint x: 708, endPoint y: 289, distance: 7.4
click at [708, 289] on div at bounding box center [711, 286] width 10 height 10
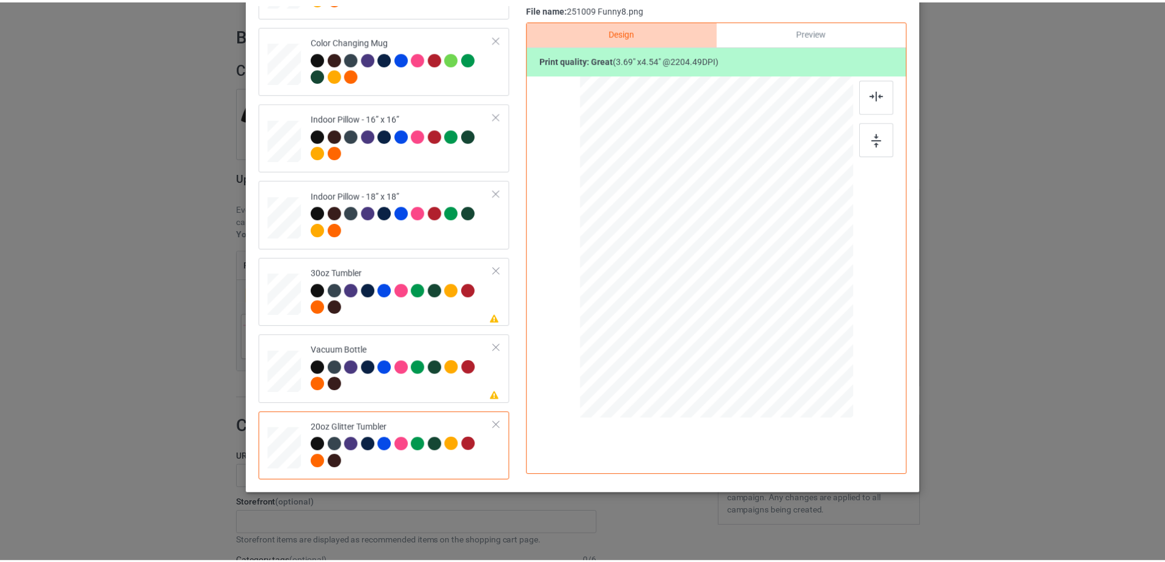
scroll to position [0, 0]
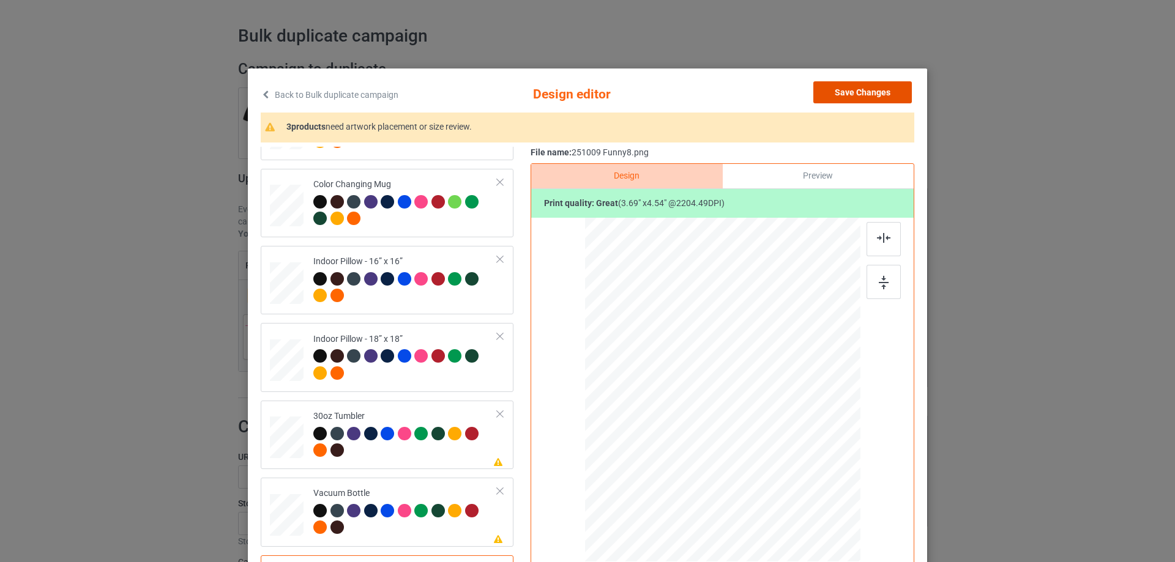
click at [880, 94] on button "Save Changes" at bounding box center [862, 92] width 98 height 22
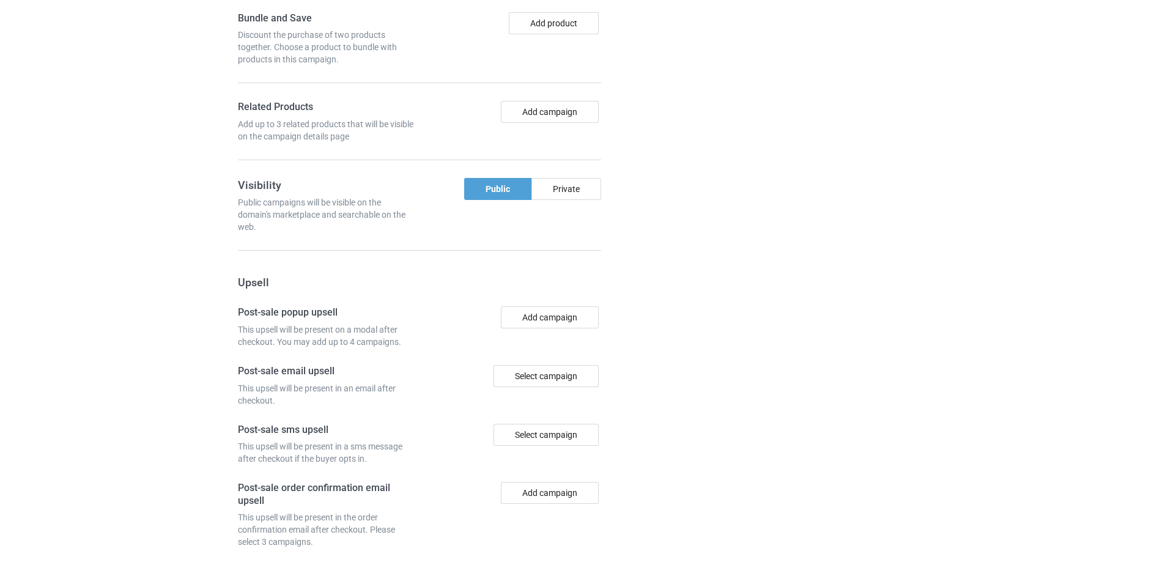
scroll to position [1019, 0]
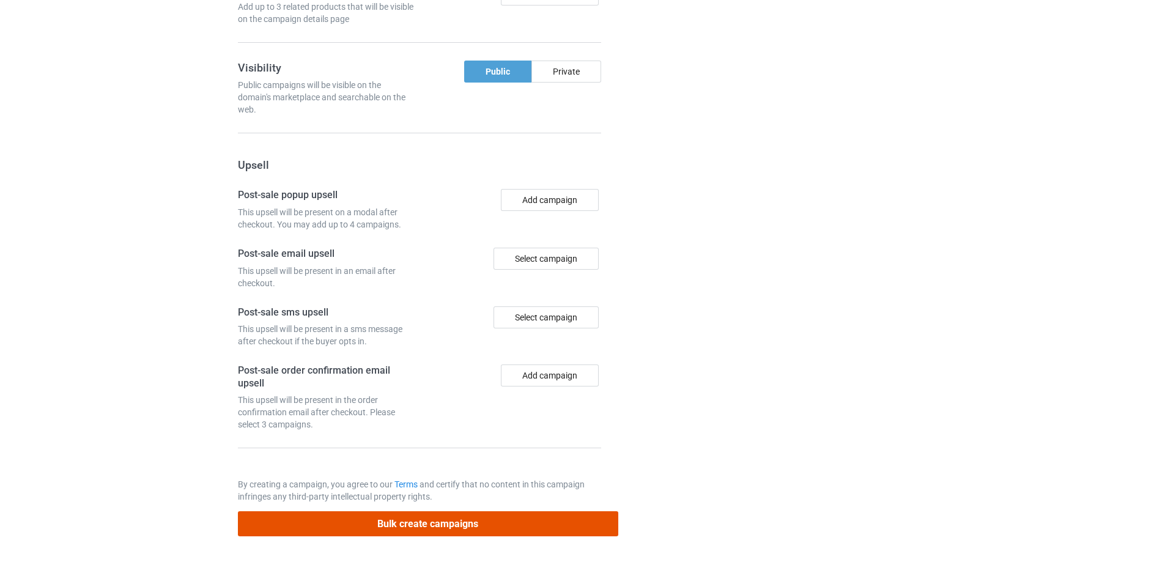
click at [457, 521] on button "Bulk create campaigns" at bounding box center [428, 523] width 381 height 25
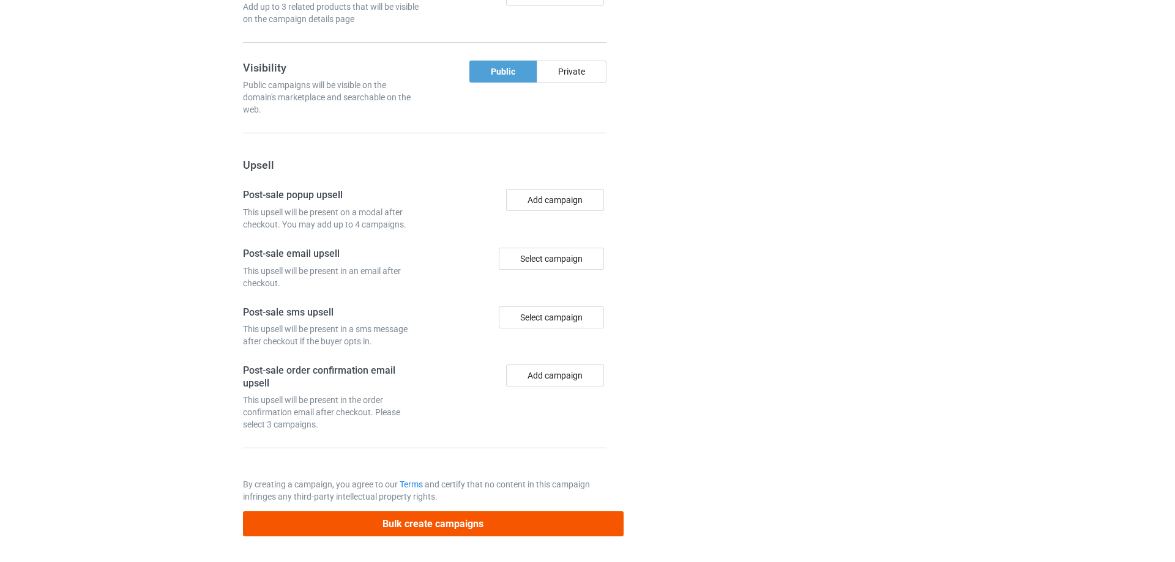
scroll to position [0, 0]
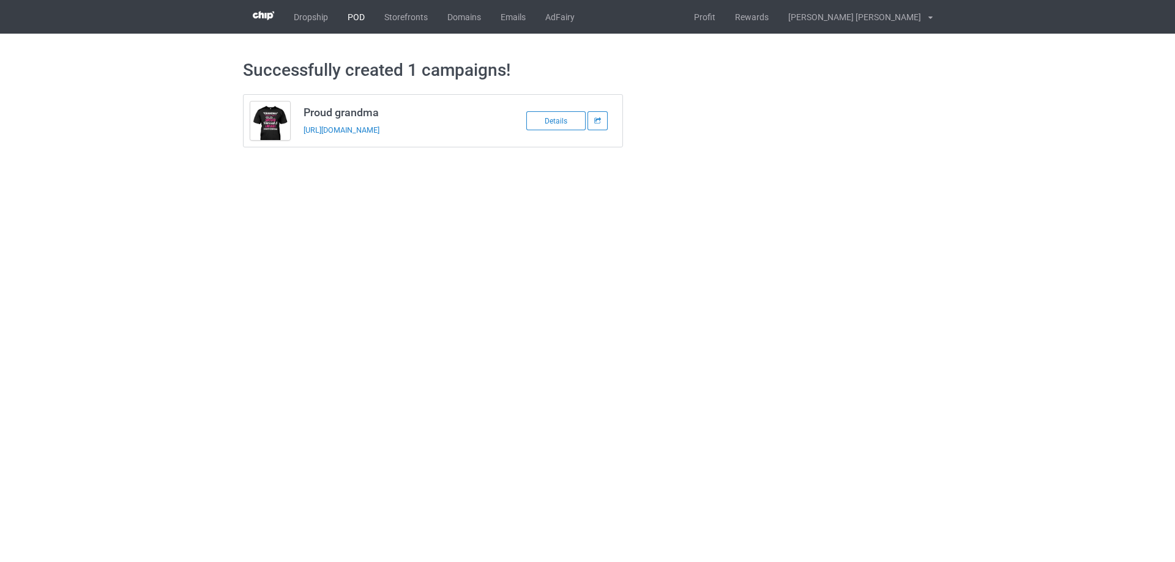
click at [353, 21] on link "POD" at bounding box center [356, 17] width 37 height 34
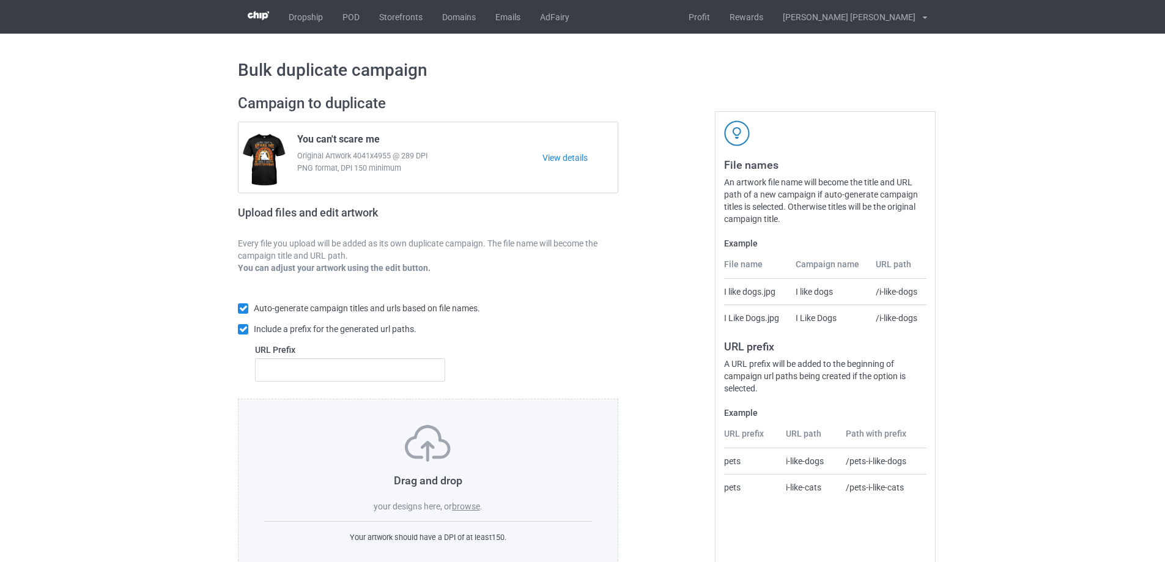
scroll to position [34, 0]
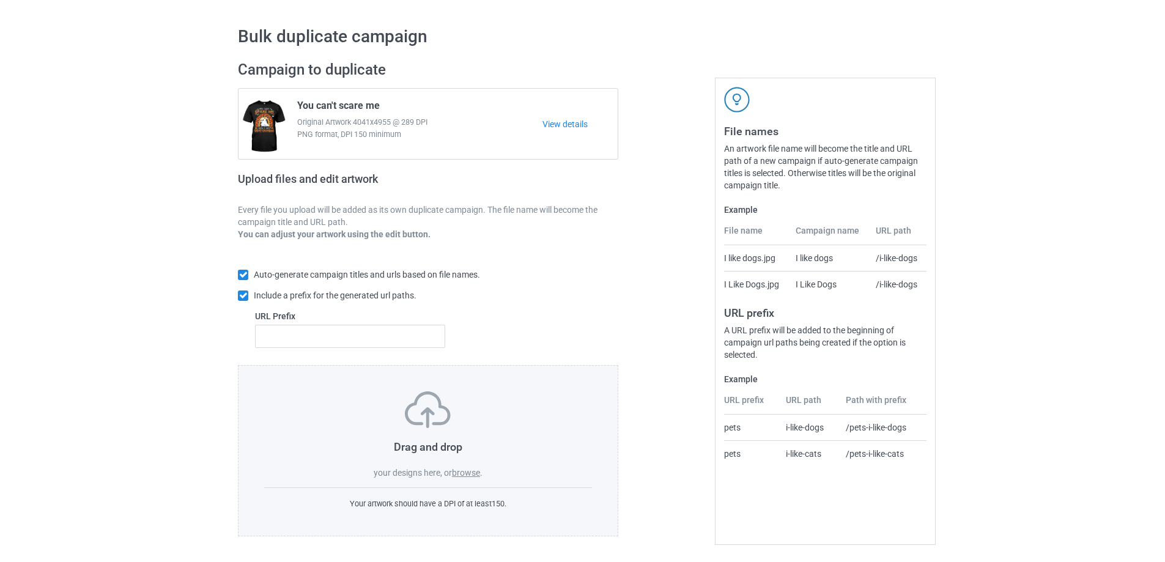
click at [465, 472] on label "browse" at bounding box center [466, 473] width 28 height 10
click at [0, 0] on input "browse" at bounding box center [0, 0] width 0 height 0
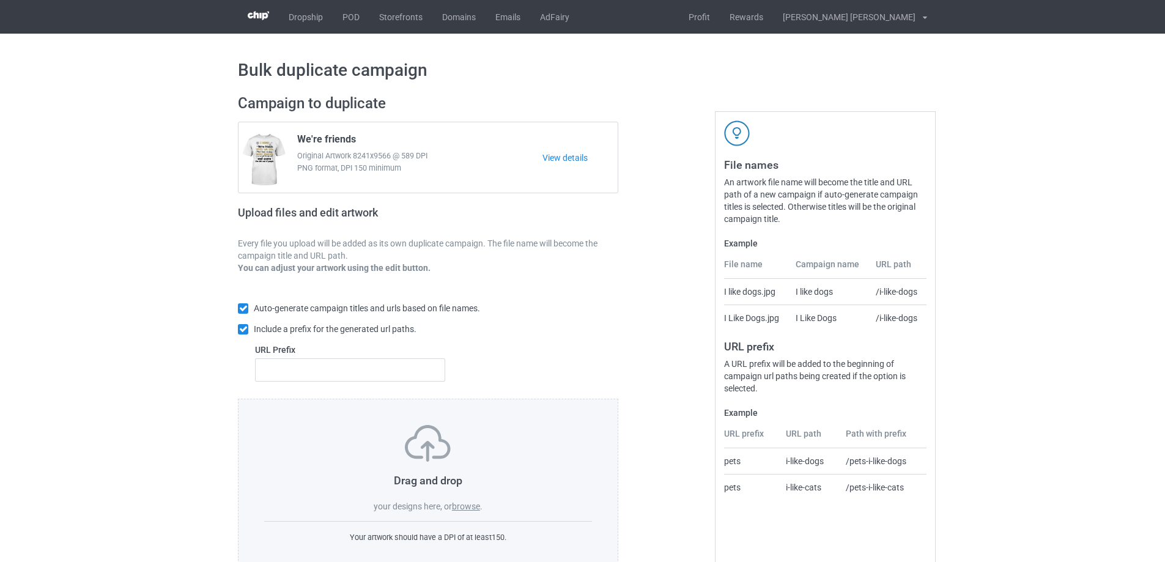
click at [467, 509] on label "browse" at bounding box center [466, 507] width 28 height 10
click at [0, 0] on input "browse" at bounding box center [0, 0] width 0 height 0
